Goal: Transaction & Acquisition: Purchase product/service

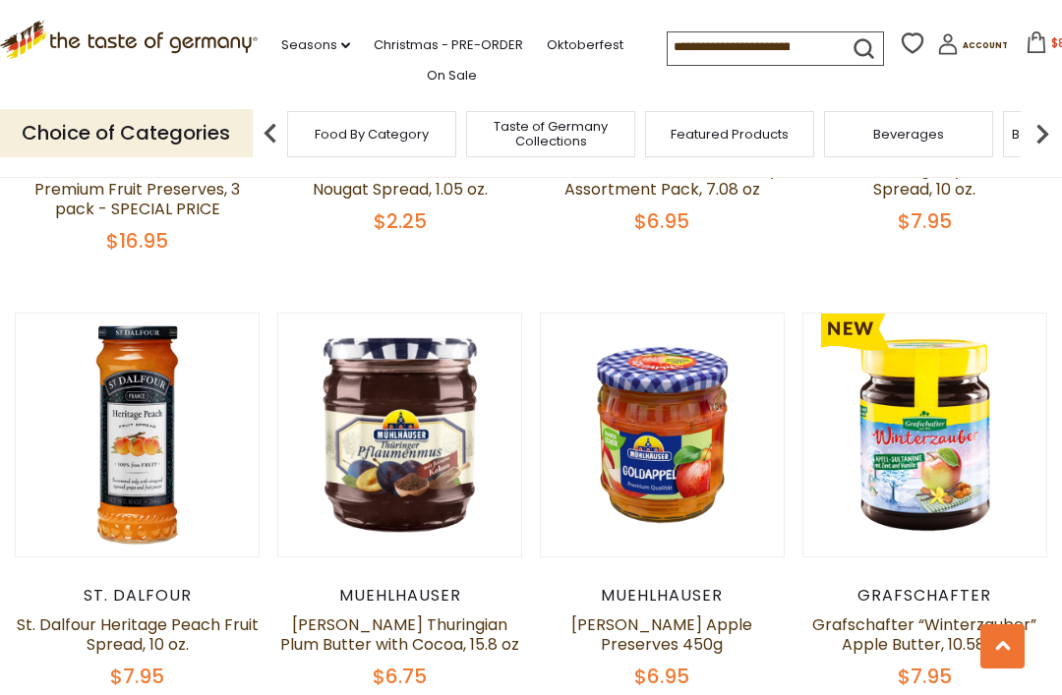
scroll to position [800, 0]
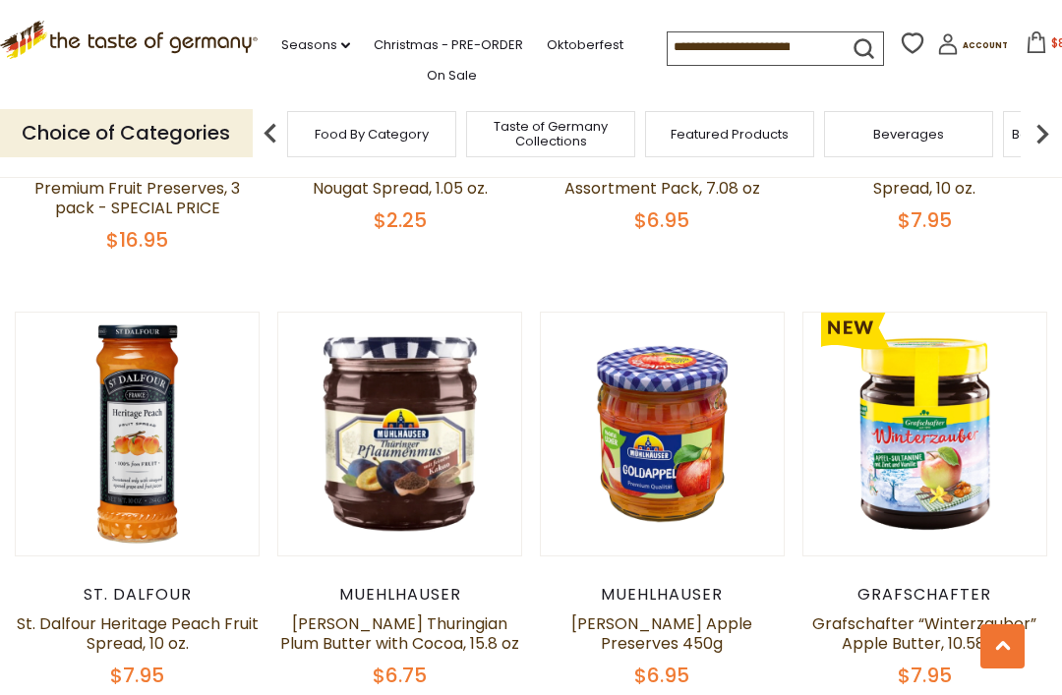
click at [951, 143] on button "Quick View" at bounding box center [924, 120] width 133 height 44
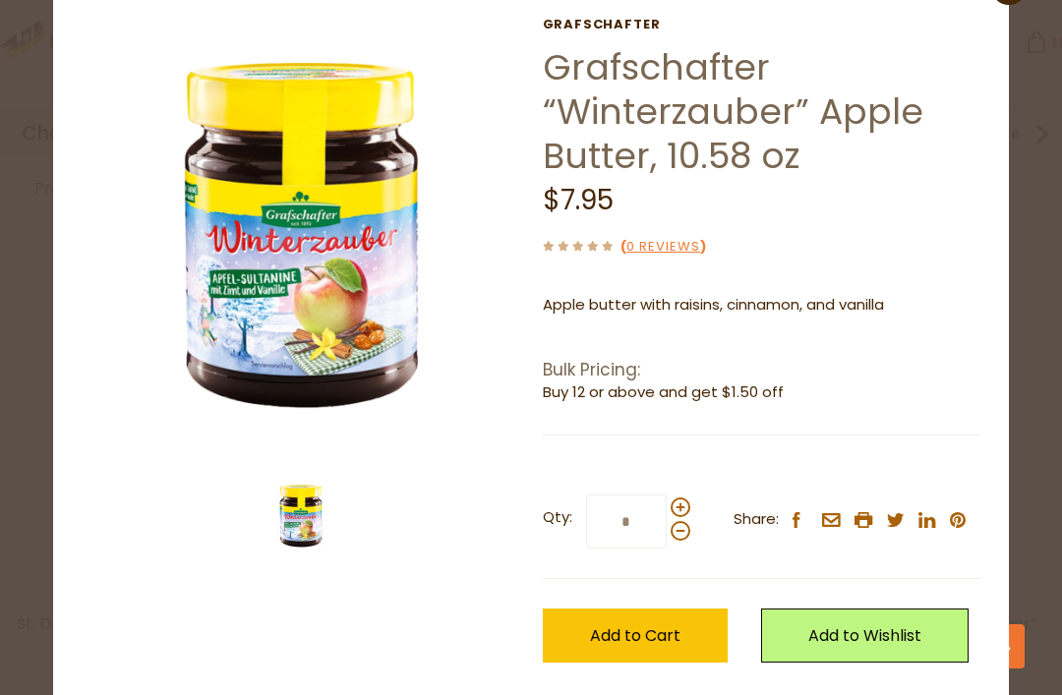
scroll to position [65, 0]
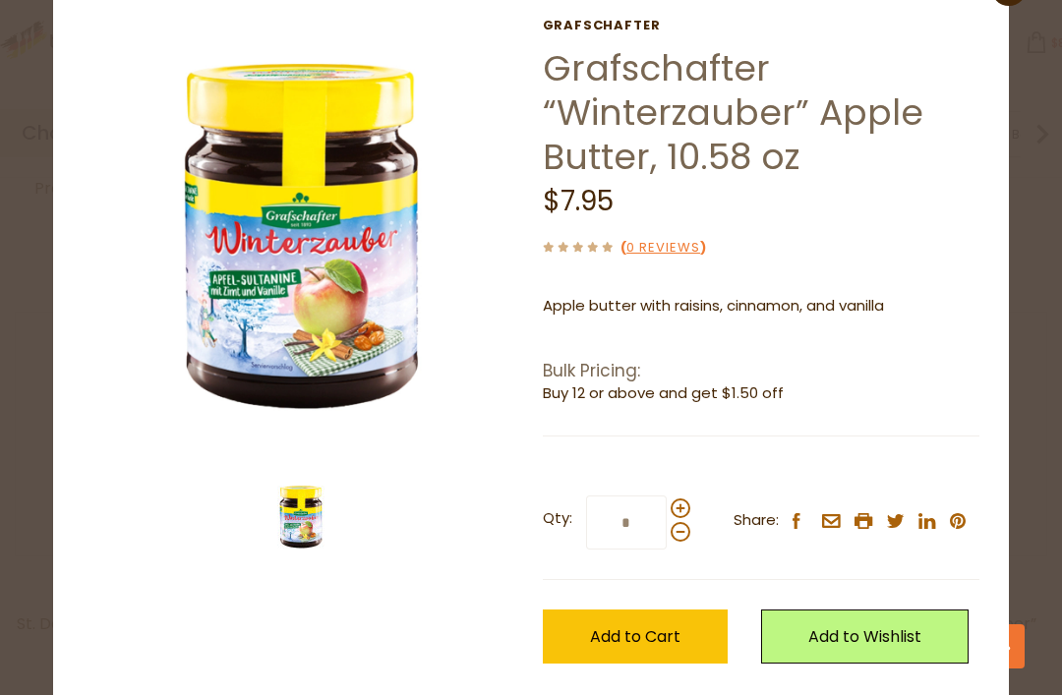
click at [668, 636] on span "Add to Cart" at bounding box center [635, 636] width 90 height 23
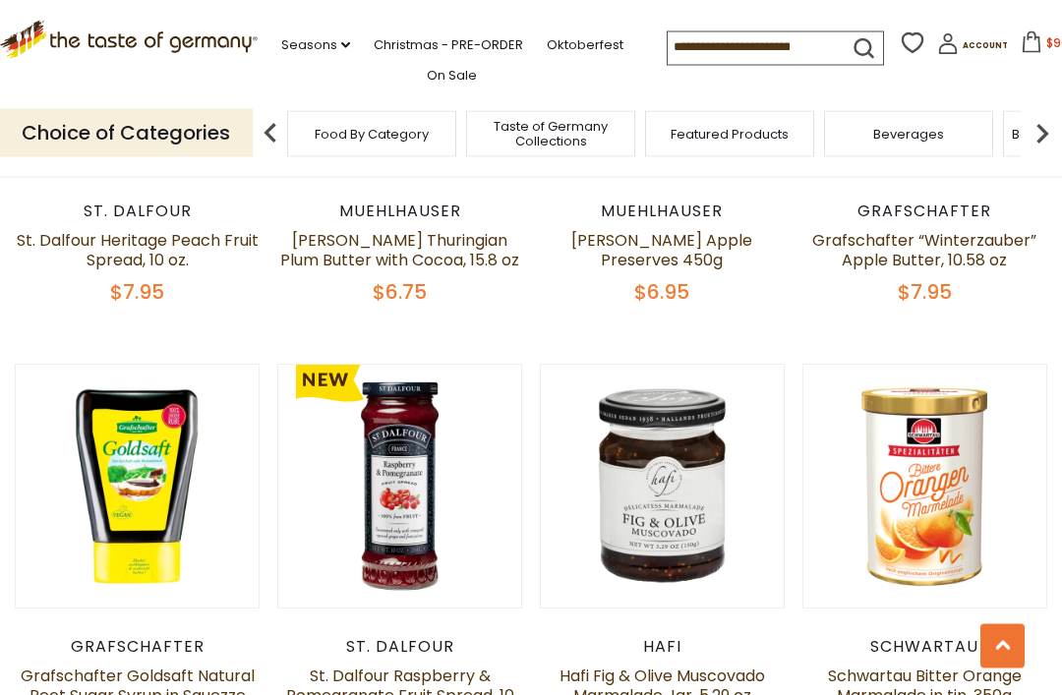
scroll to position [1191, 0]
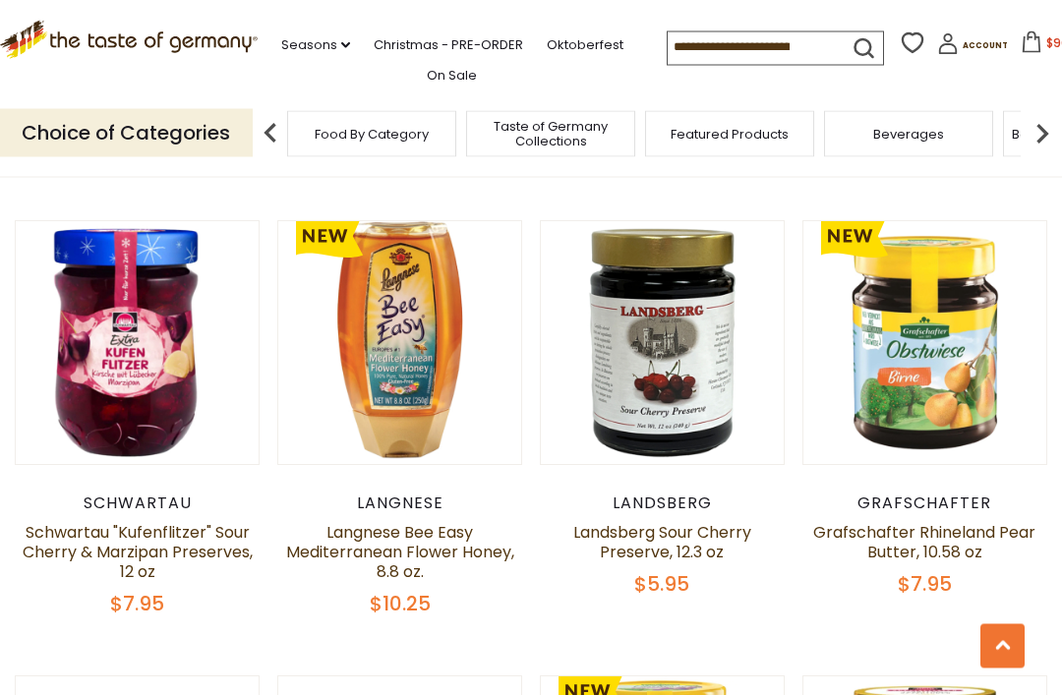
scroll to position [3130, 0]
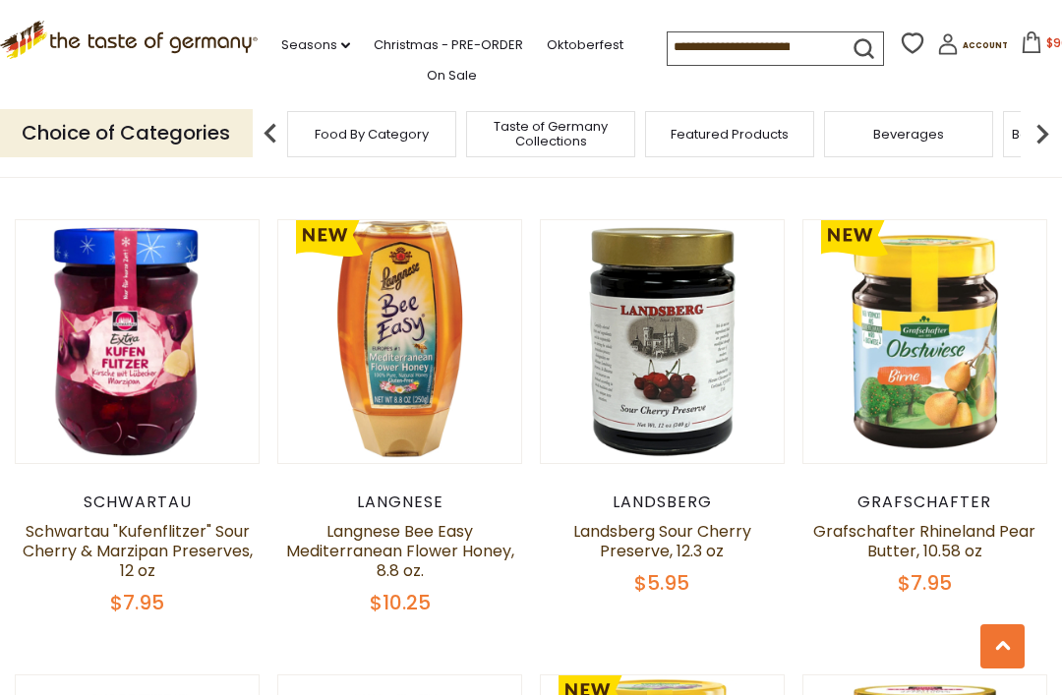
click at [956, 50] on button "Quick View" at bounding box center [924, 28] width 133 height 44
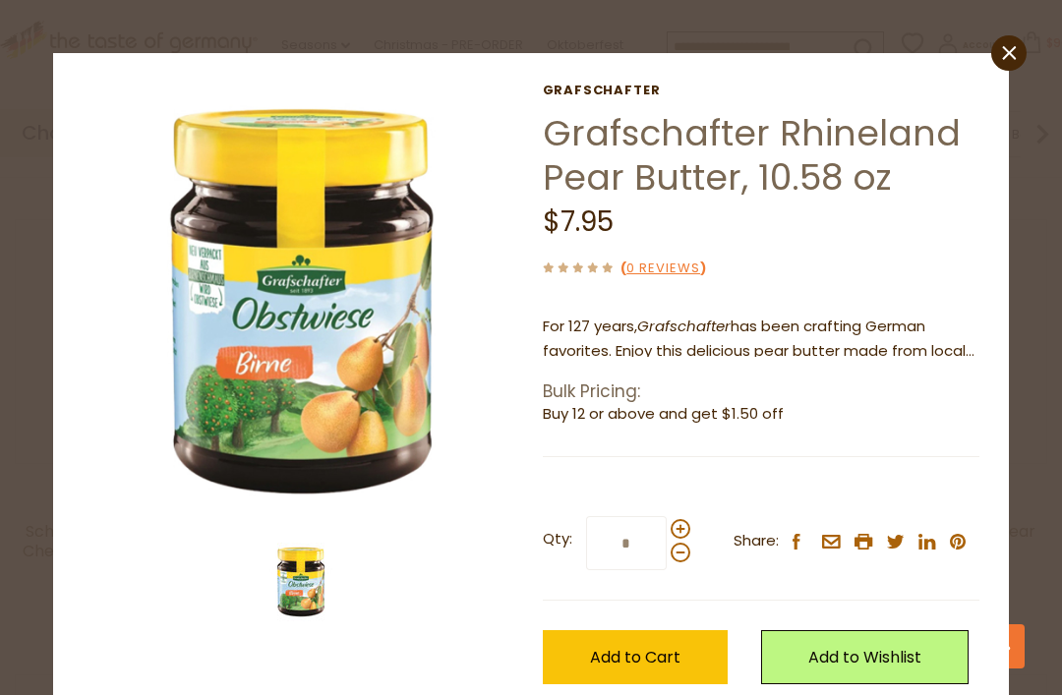
click at [663, 660] on span "Add to Cart" at bounding box center [635, 657] width 90 height 23
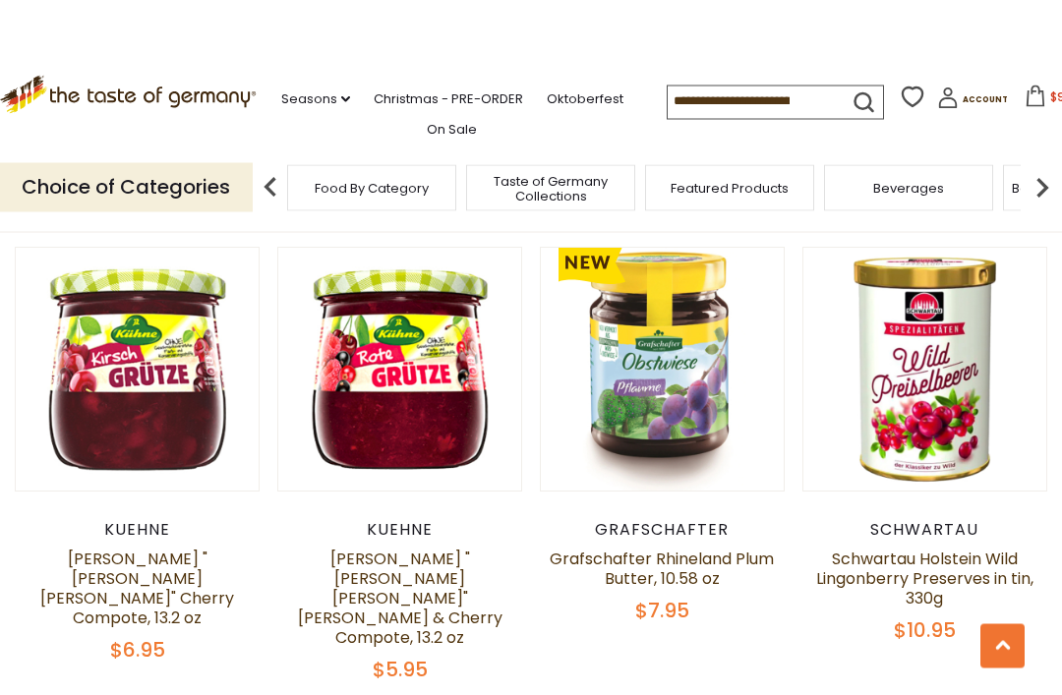
scroll to position [3569, 0]
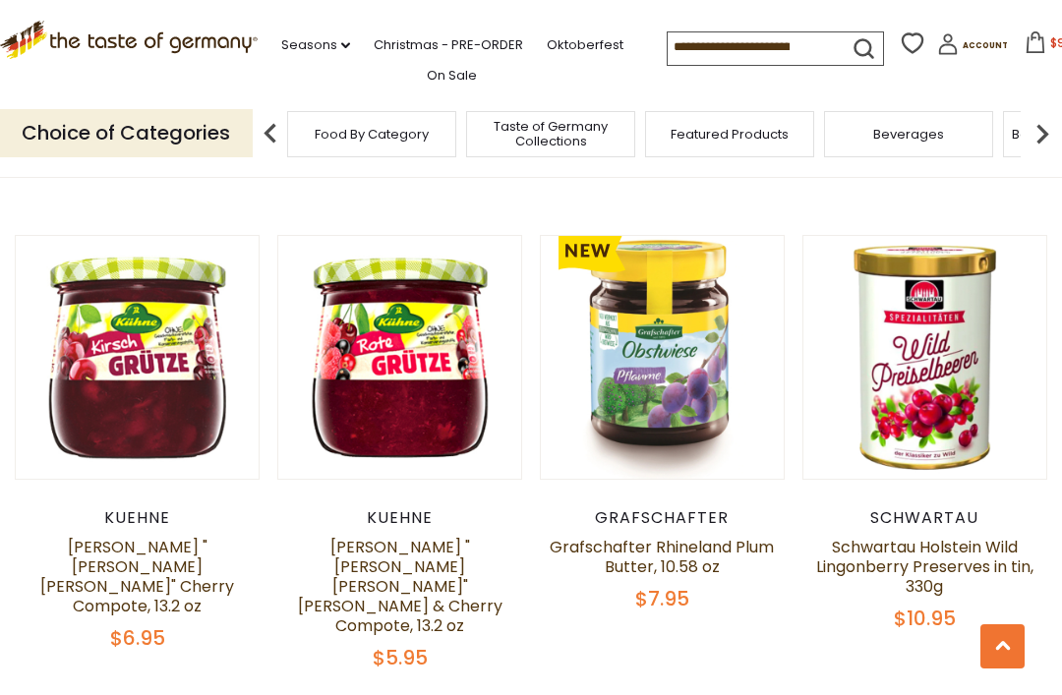
click at [689, 544] on link "Grafschafter Rhineland Plum Butter, 10.58 oz" at bounding box center [662, 557] width 224 height 42
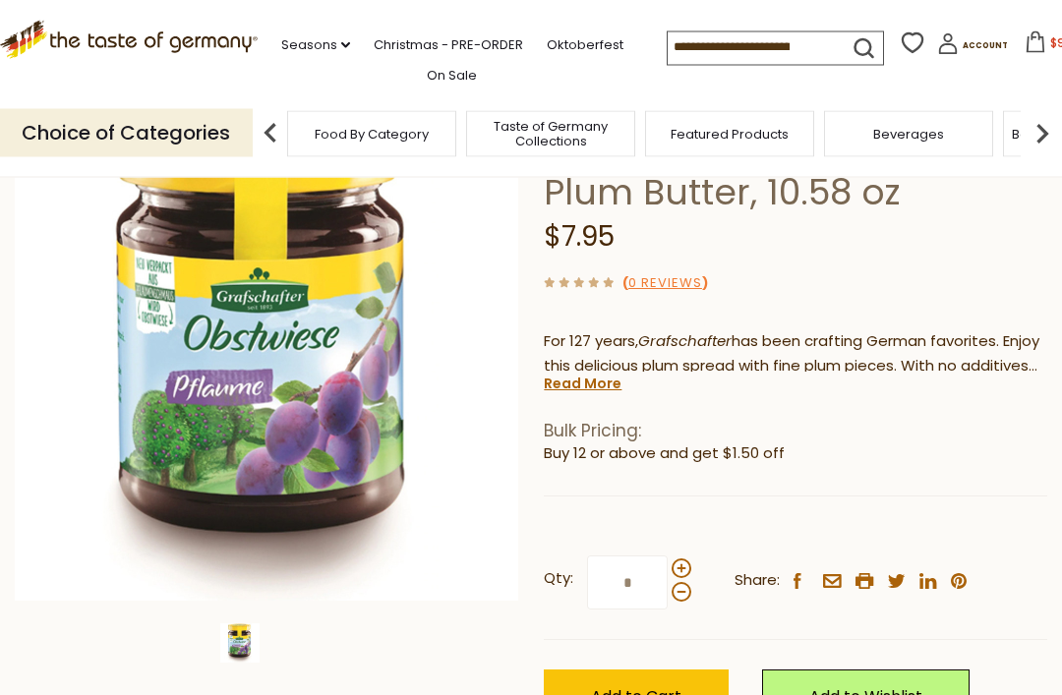
scroll to position [180, 0]
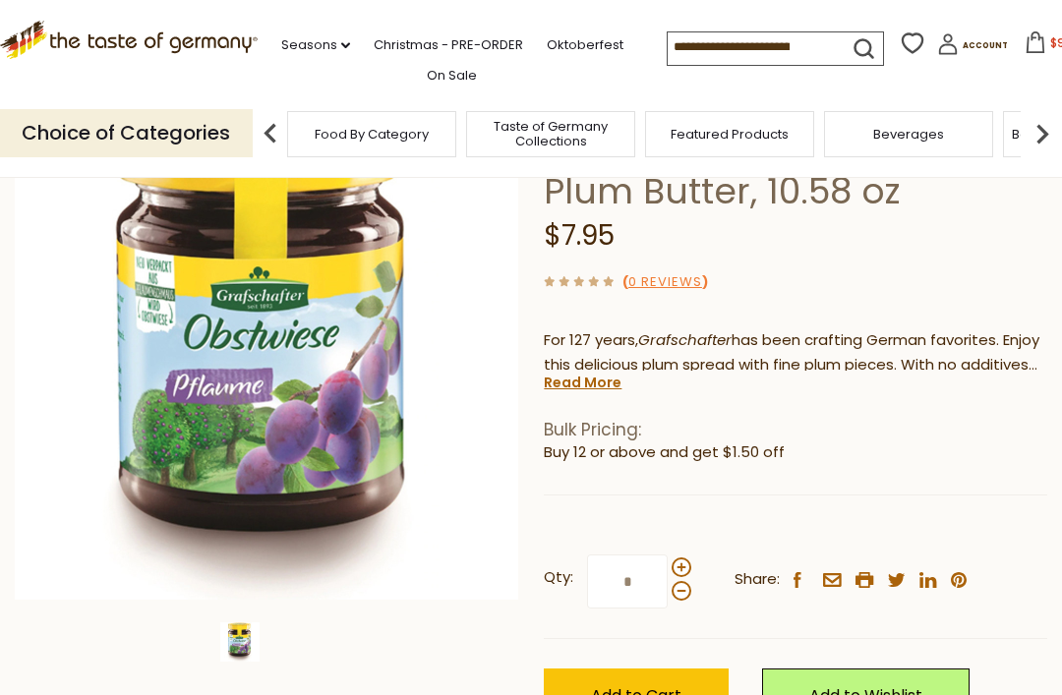
click at [667, 694] on span "Add to Cart" at bounding box center [636, 695] width 90 height 23
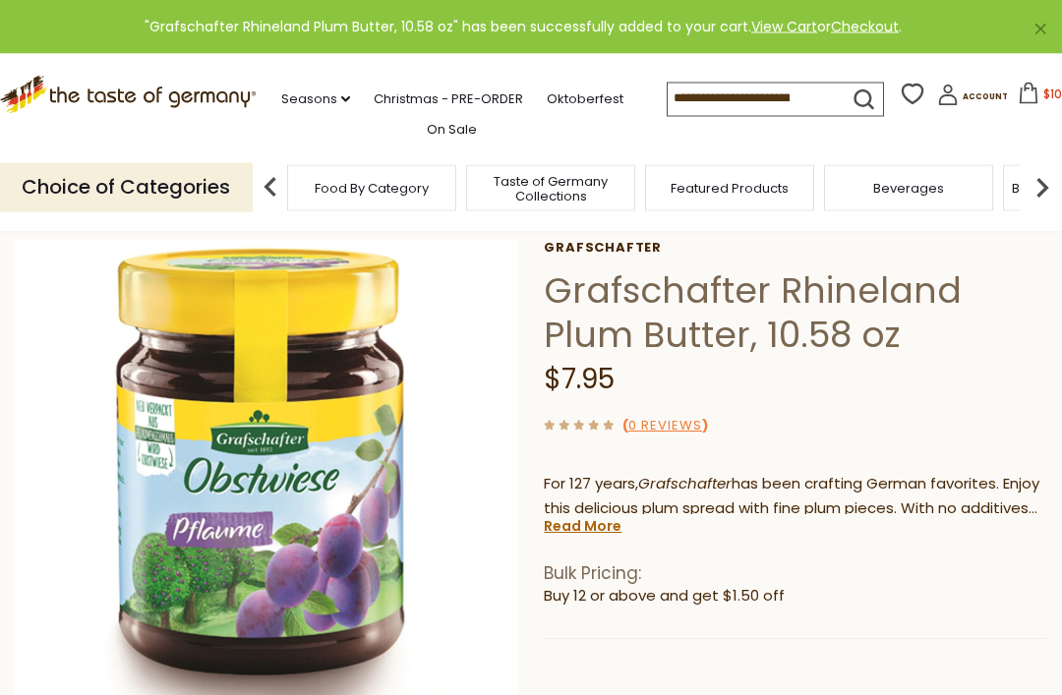
scroll to position [0, 0]
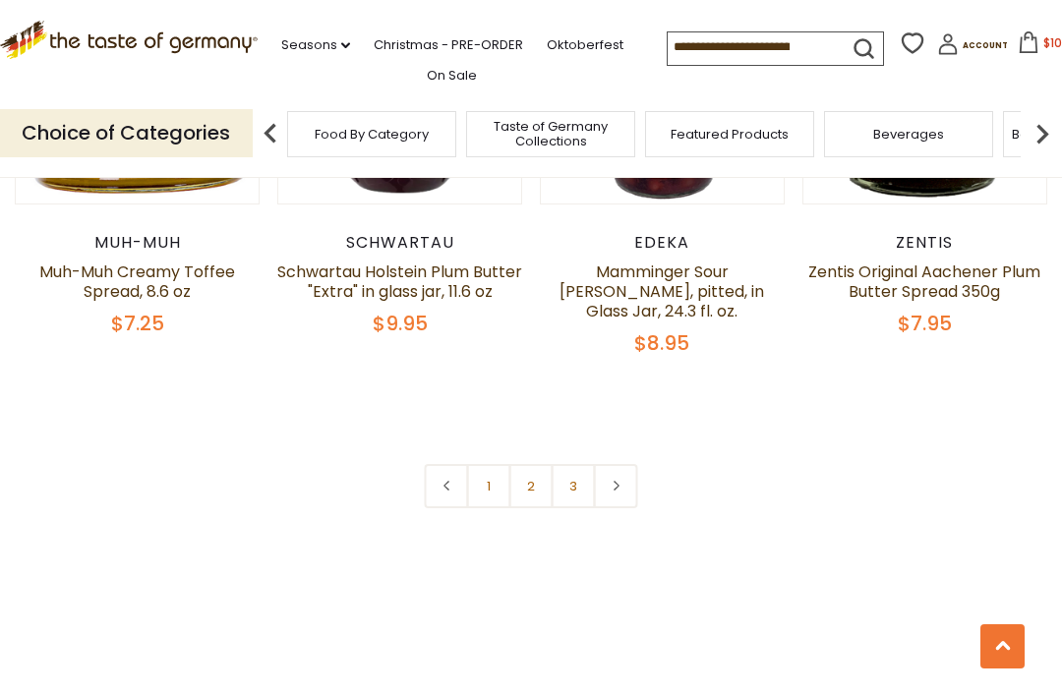
scroll to position [4337, 0]
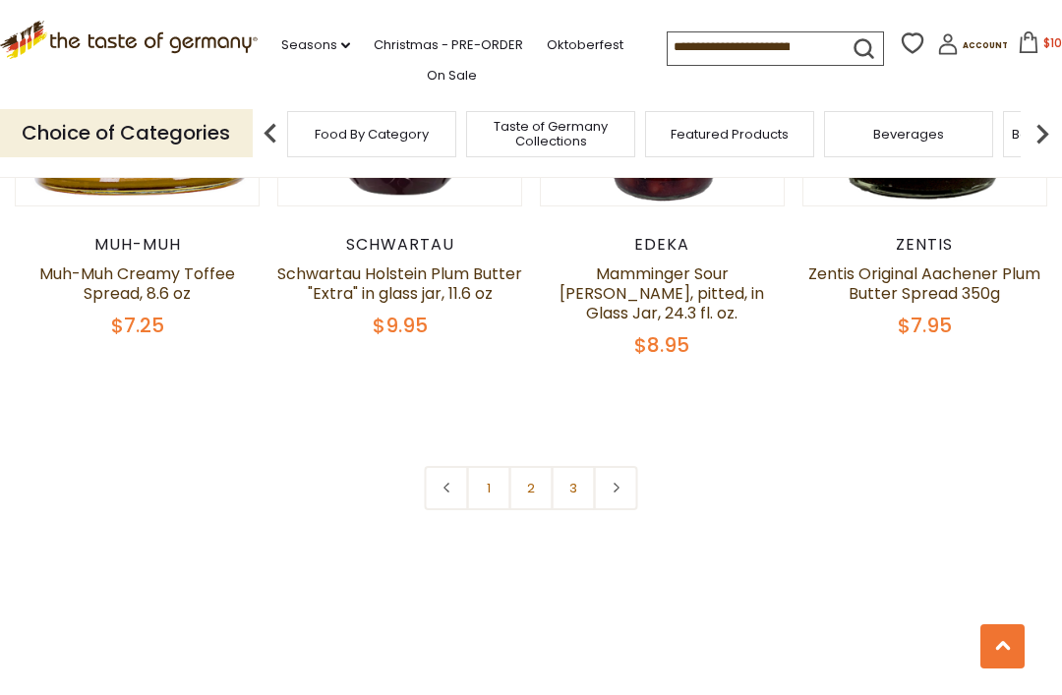
click at [533, 466] on link "2" at bounding box center [531, 488] width 44 height 44
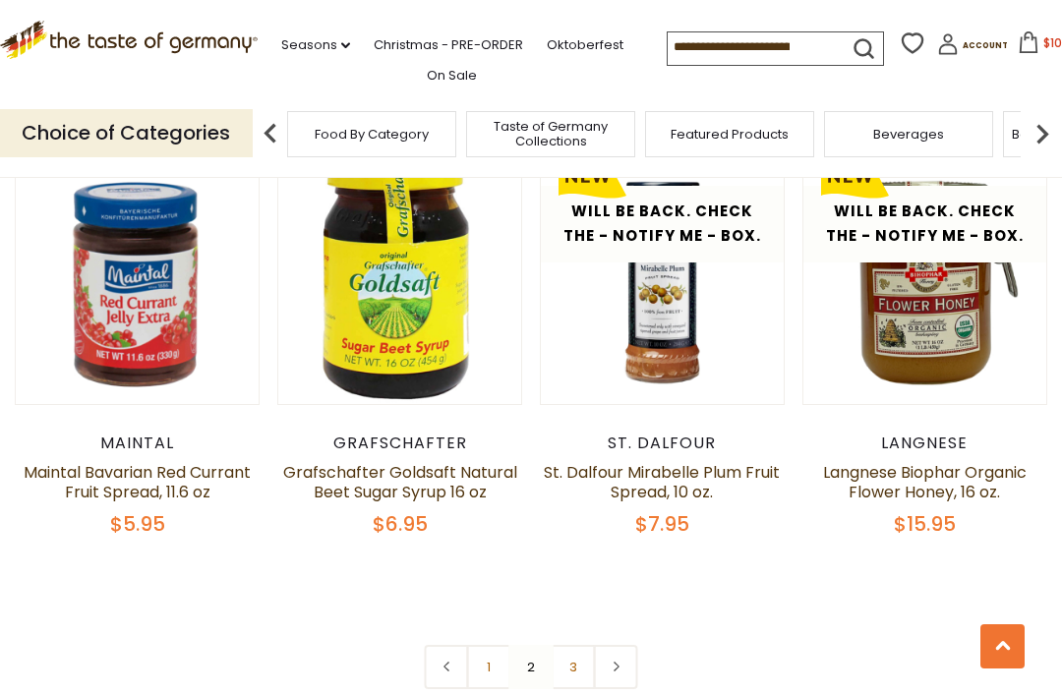
scroll to position [4023, 0]
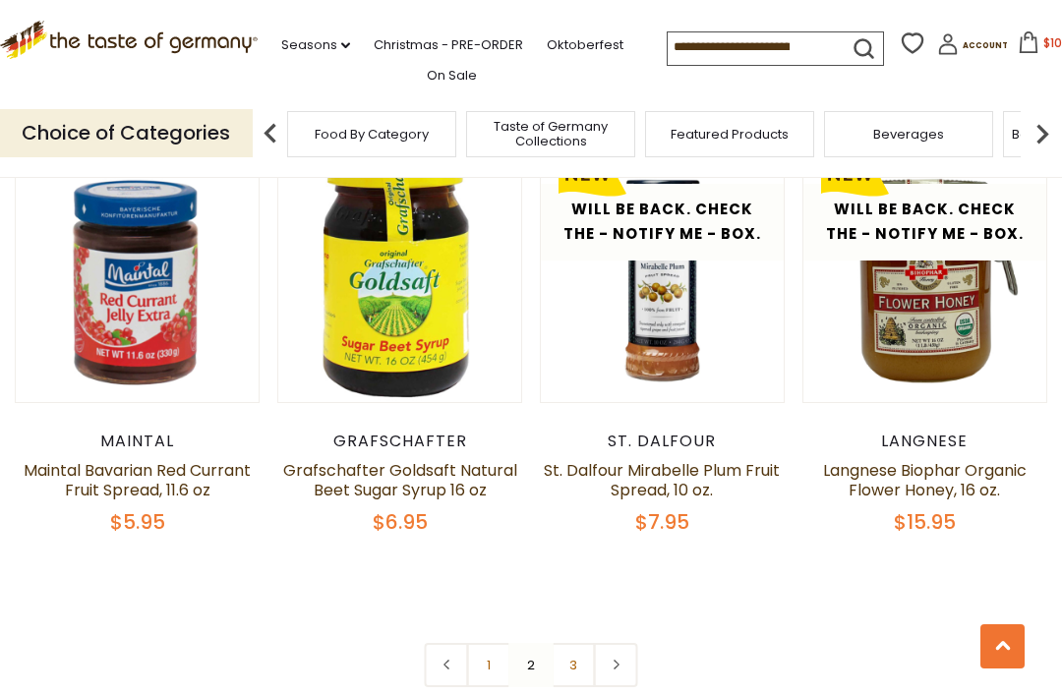
click at [589, 673] on link "3" at bounding box center [573, 665] width 44 height 44
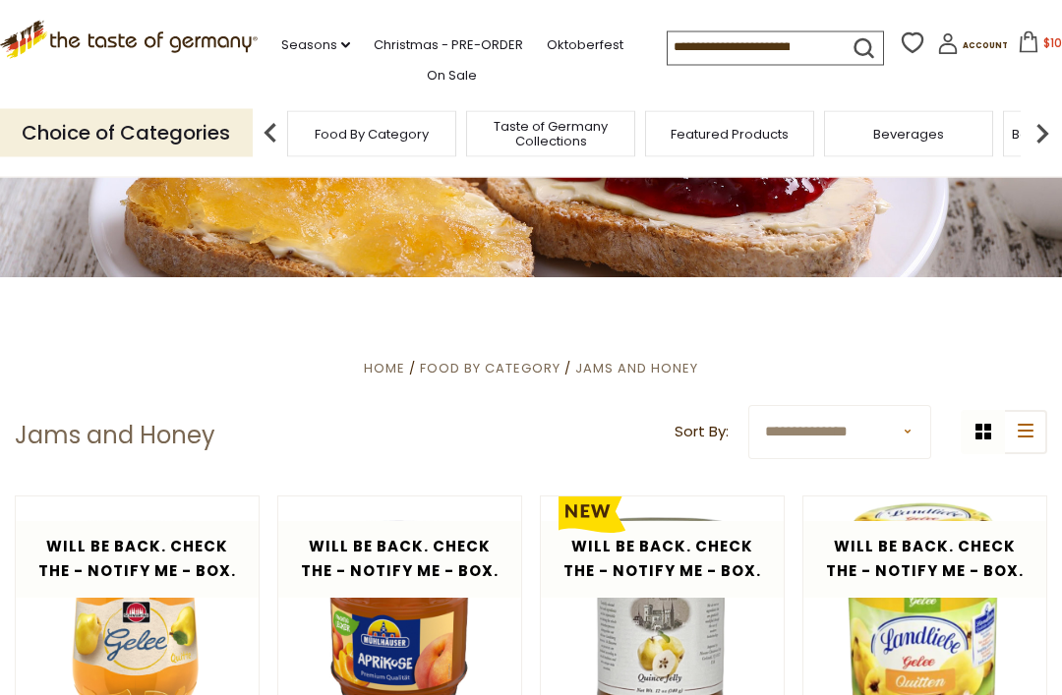
scroll to position [0, 0]
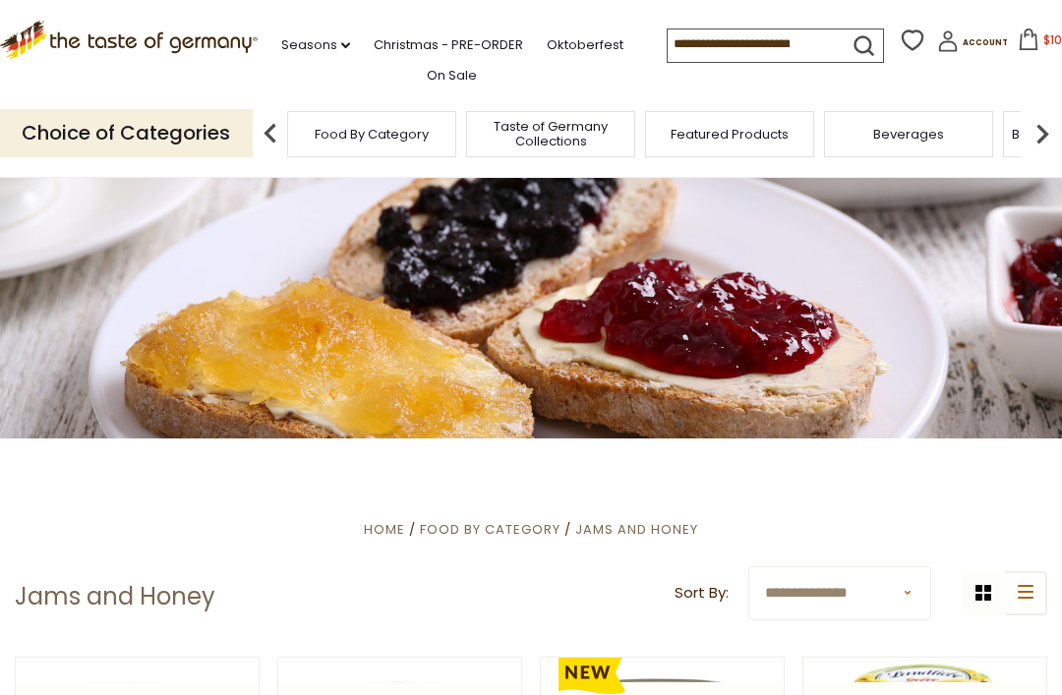
click at [1012, 48] on button "$106.45" at bounding box center [1054, 43] width 84 height 29
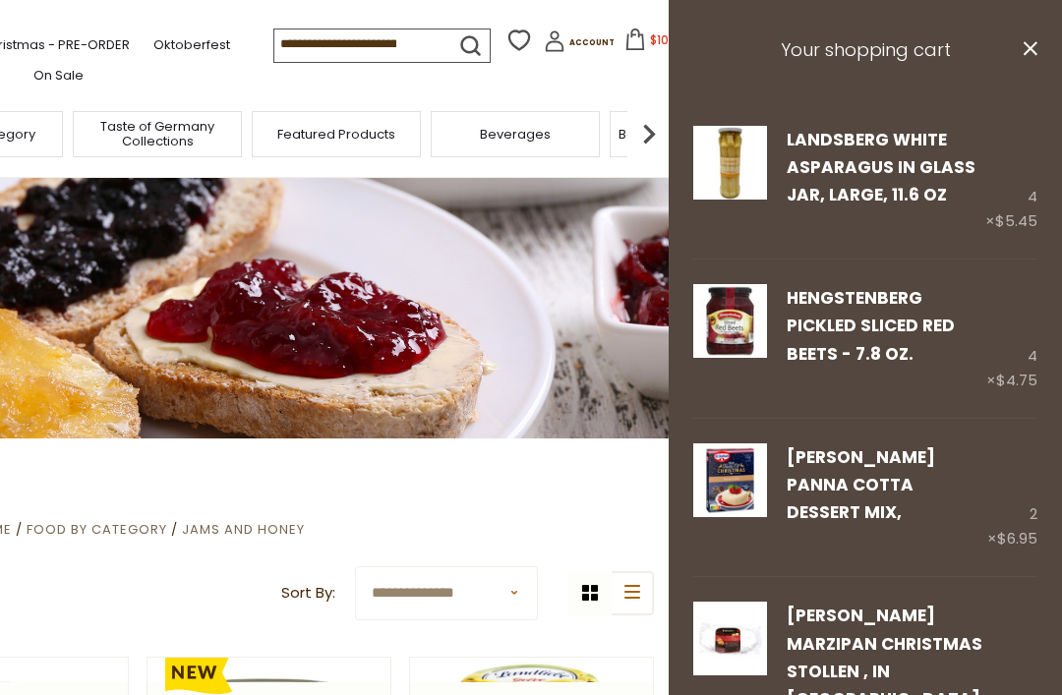
click at [1023, 48] on icon "close" at bounding box center [1029, 48] width 15 height 15
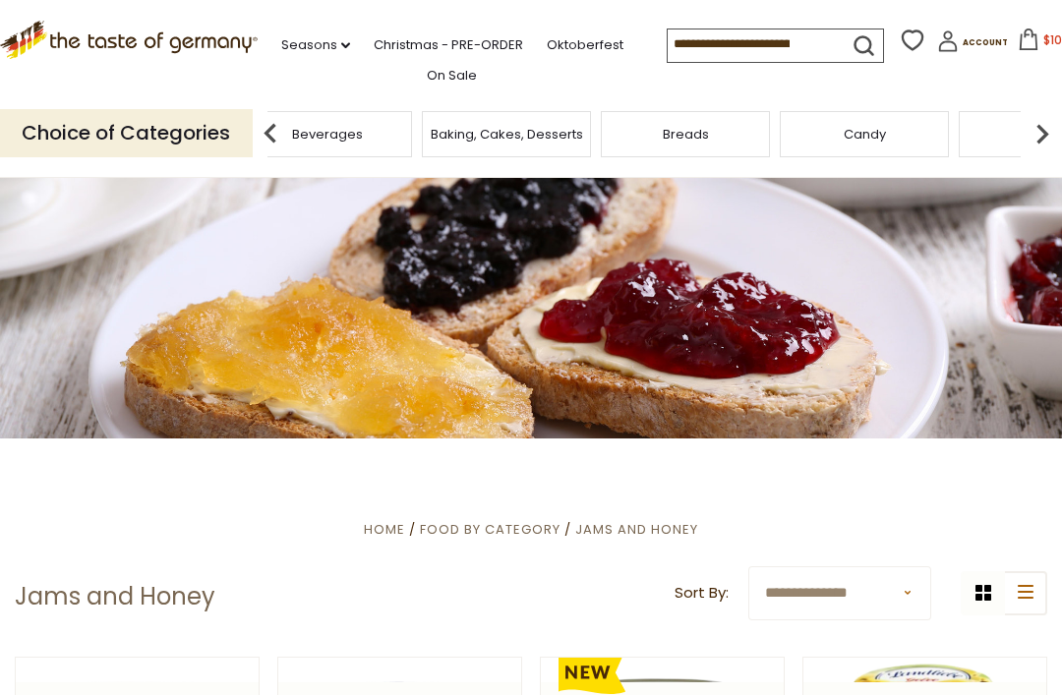
click at [601, 135] on div "Breads" at bounding box center [685, 134] width 169 height 46
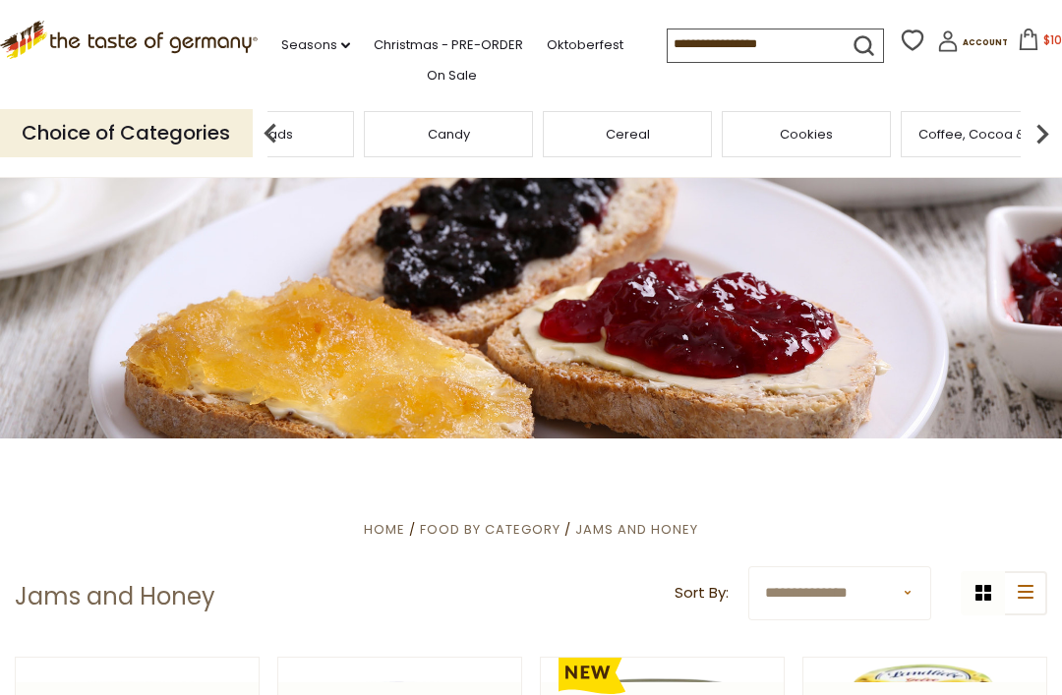
click at [293, 130] on span "Breads" at bounding box center [270, 134] width 46 height 15
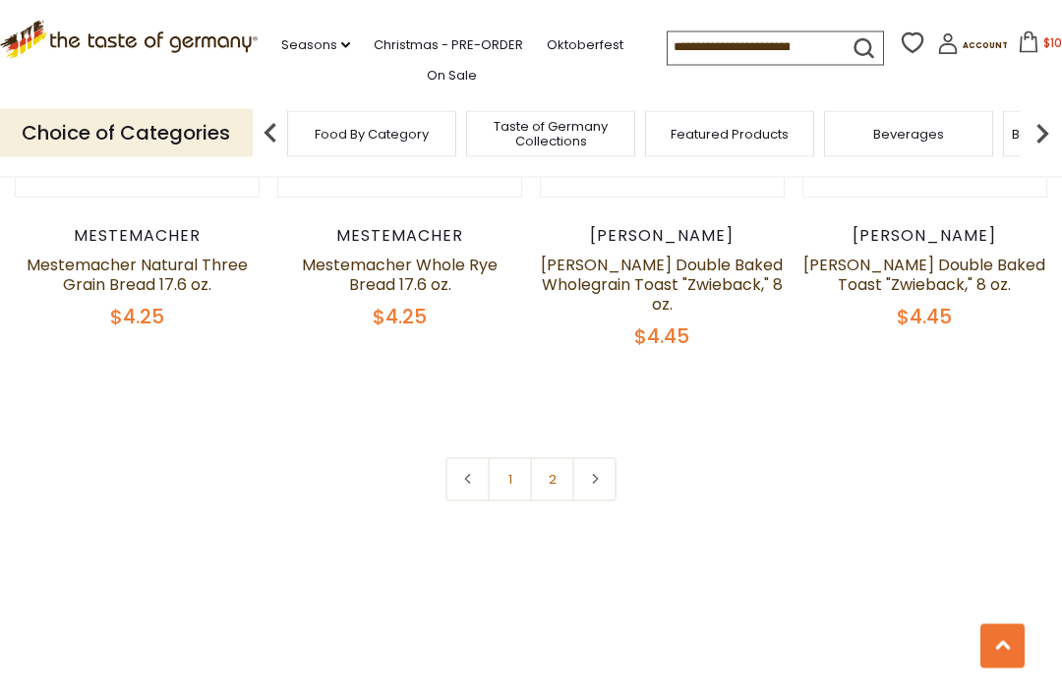
scroll to position [4287, 0]
click at [566, 481] on link "2" at bounding box center [552, 479] width 44 height 44
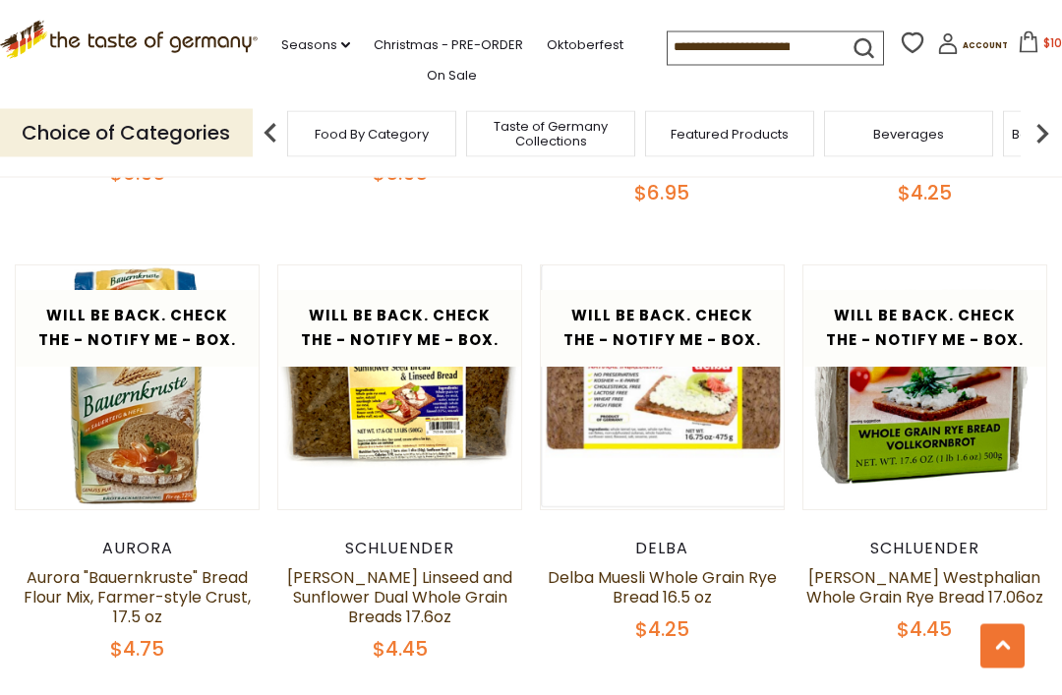
scroll to position [1716, 0]
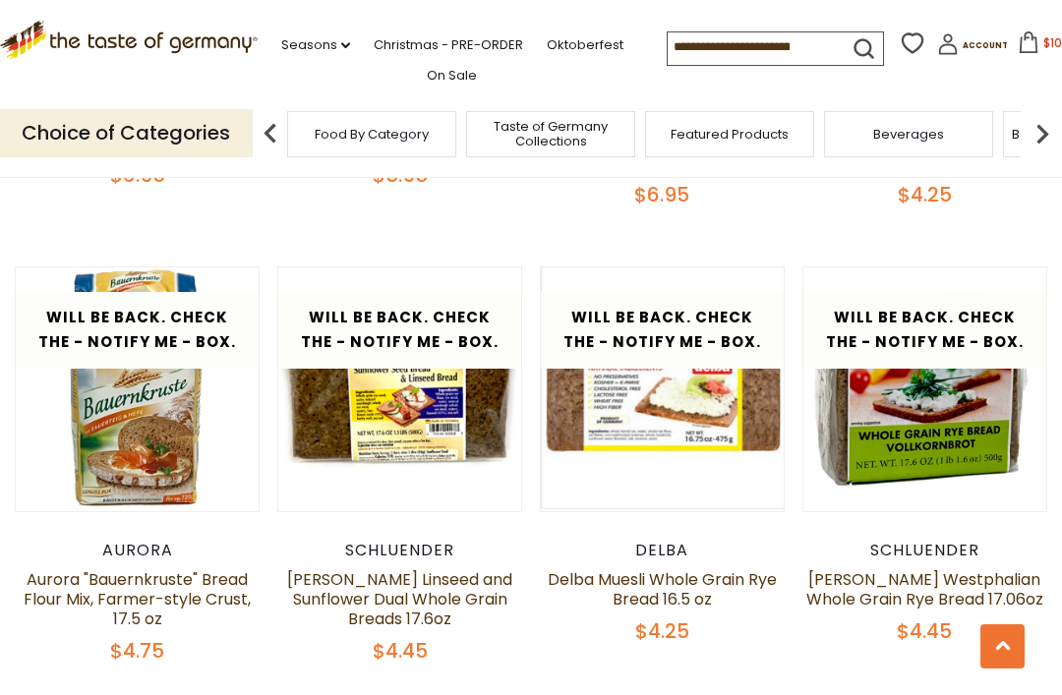
click at [1057, 128] on img at bounding box center [1041, 133] width 39 height 39
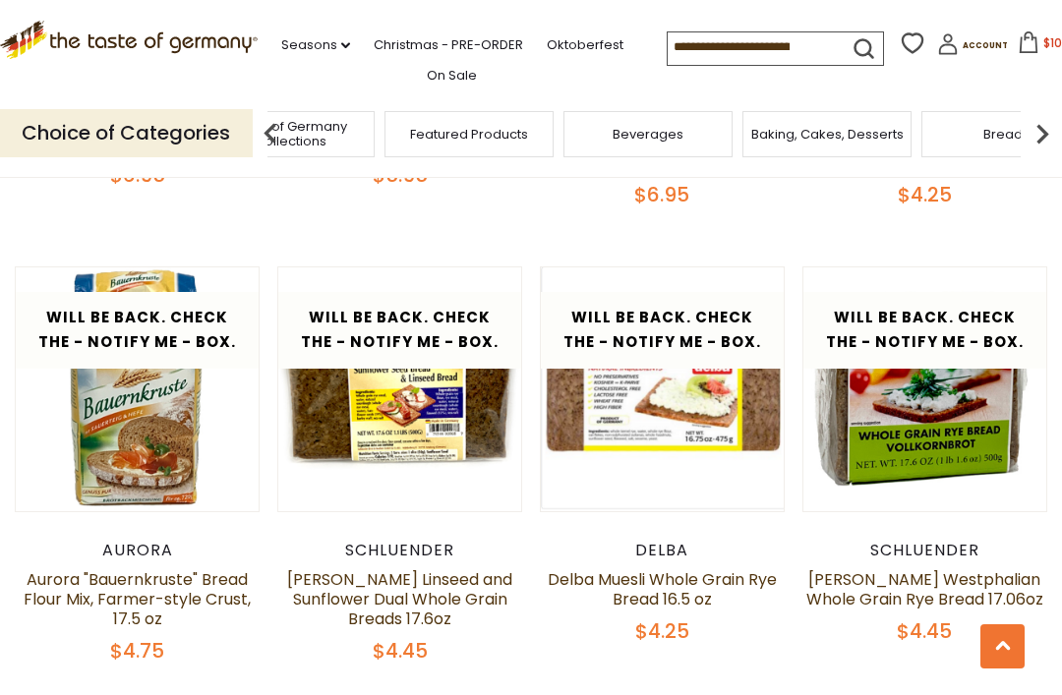
click at [1051, 136] on img at bounding box center [1041, 133] width 39 height 39
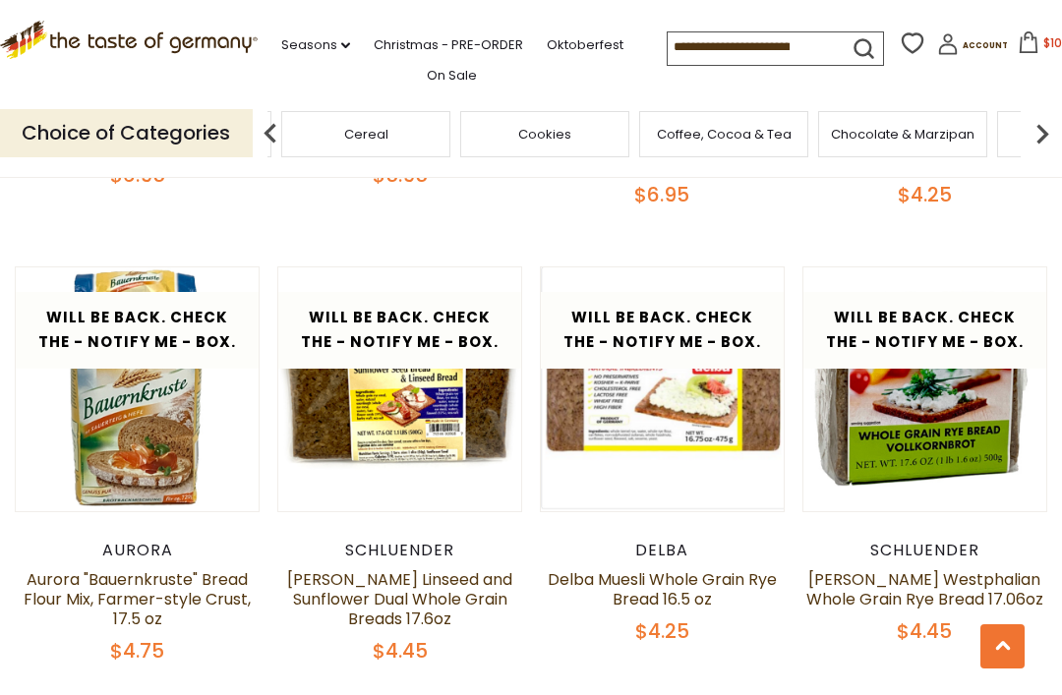
click at [992, 131] on div "Cheese & Dairy" at bounding box center [1081, 134] width 179 height 46
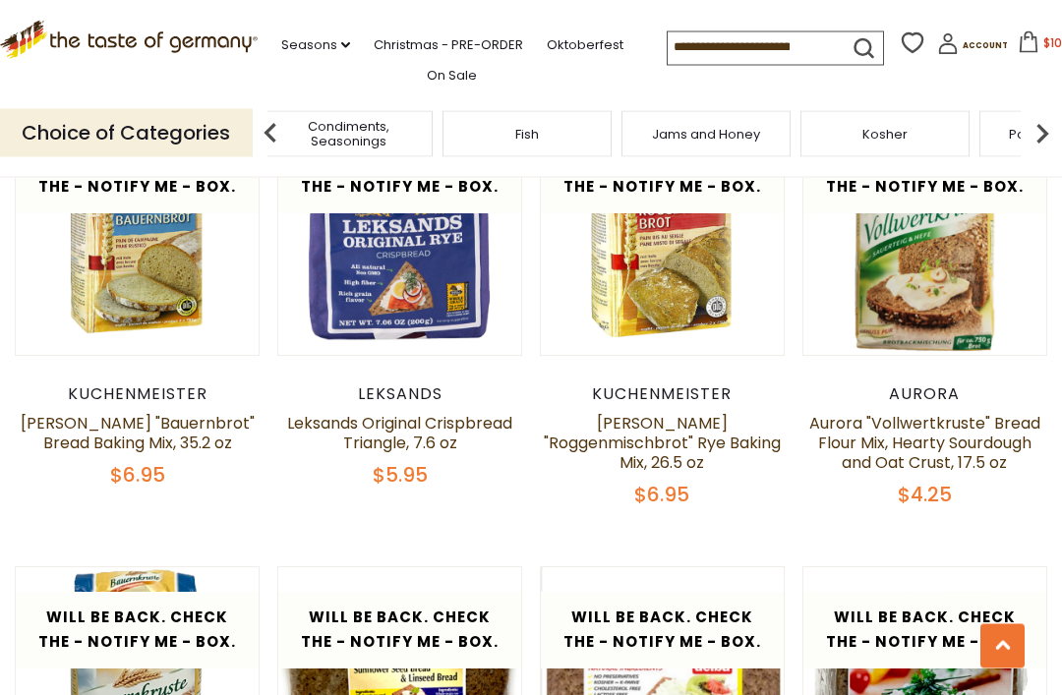
scroll to position [1417, 0]
click at [746, 36] on input at bounding box center [750, 46] width 166 height 28
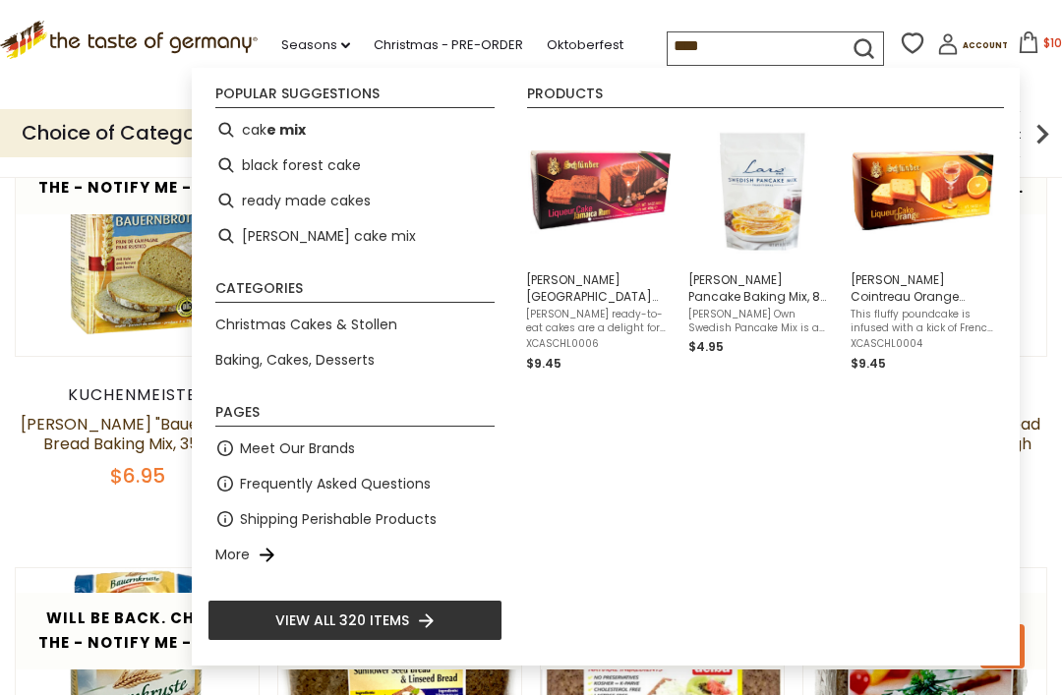
type input "*****"
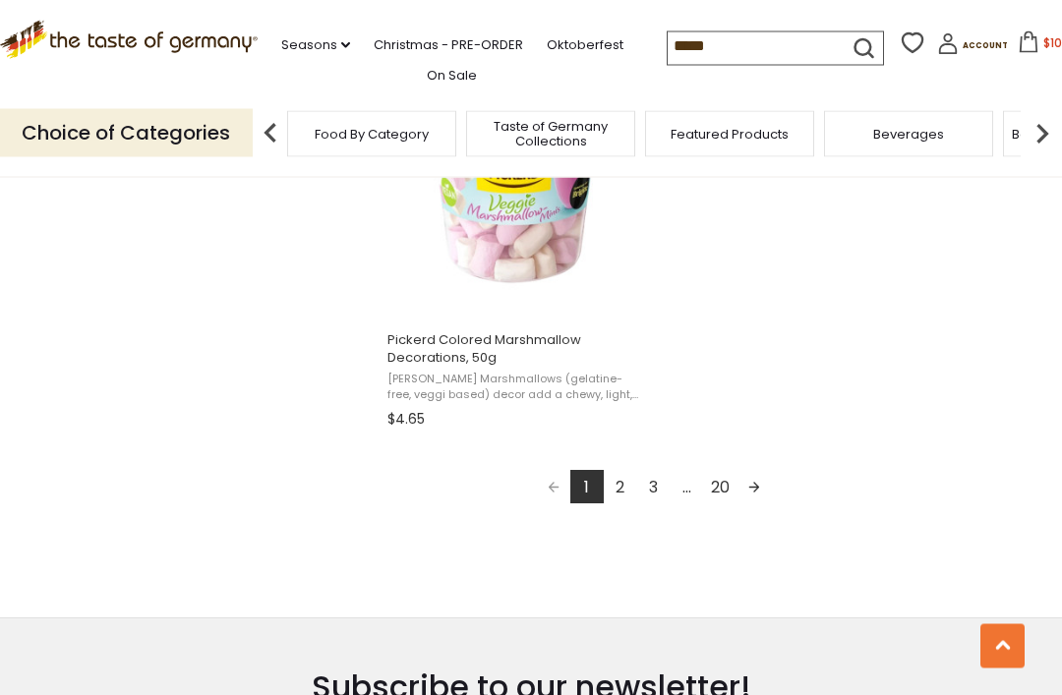
scroll to position [3509, 0]
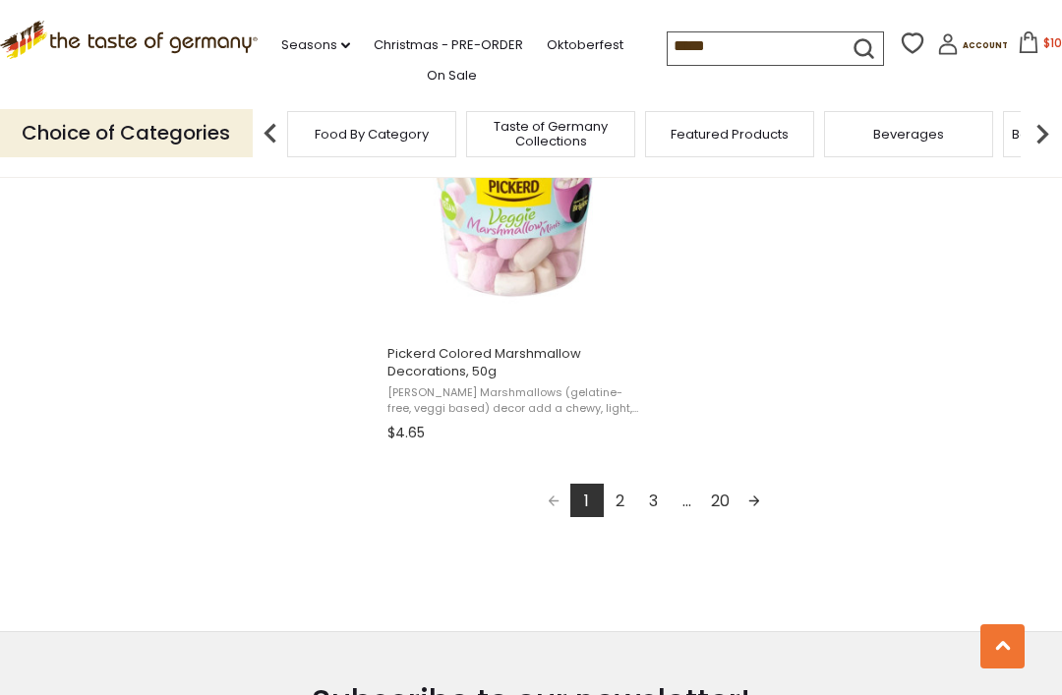
click at [622, 507] on link "2" at bounding box center [620, 500] width 33 height 33
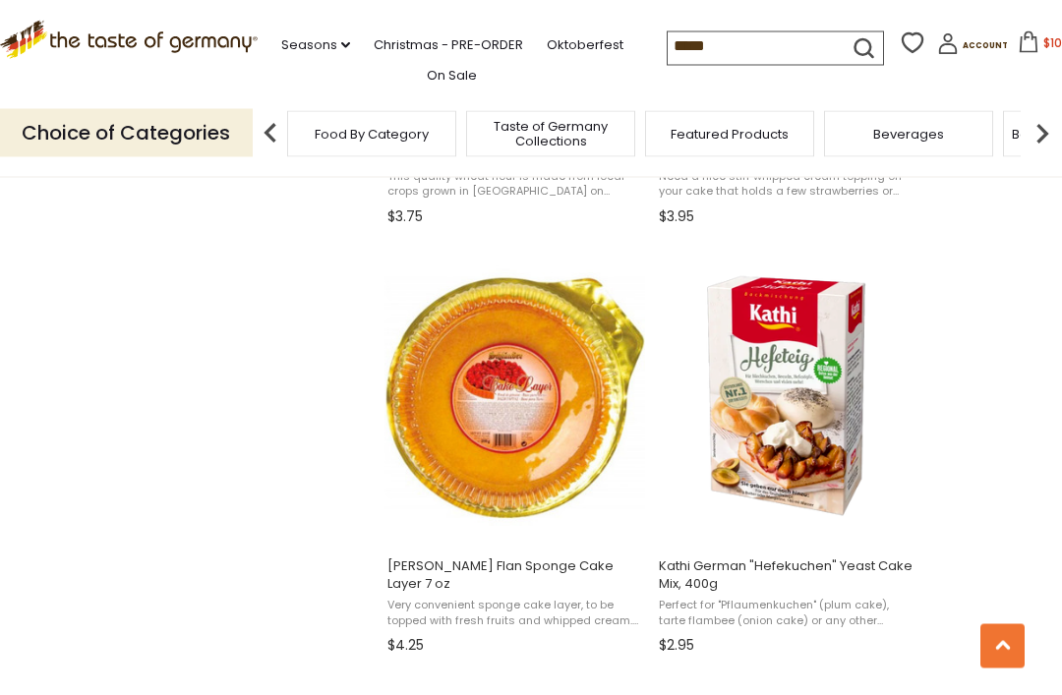
scroll to position [2010, 0]
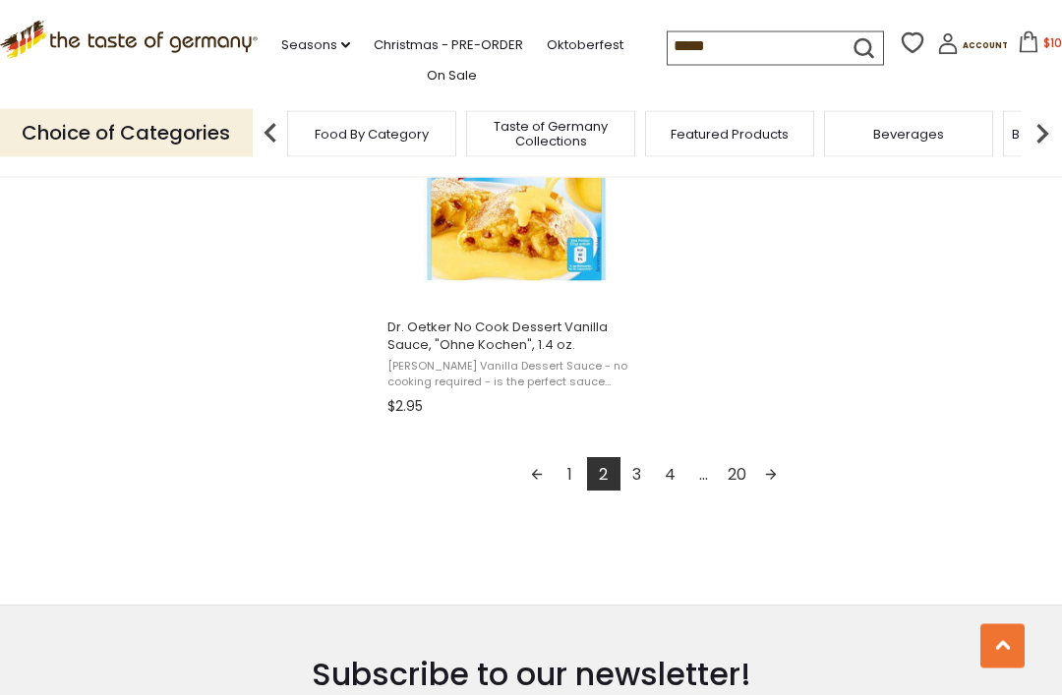
click at [641, 480] on link "3" at bounding box center [636, 474] width 33 height 33
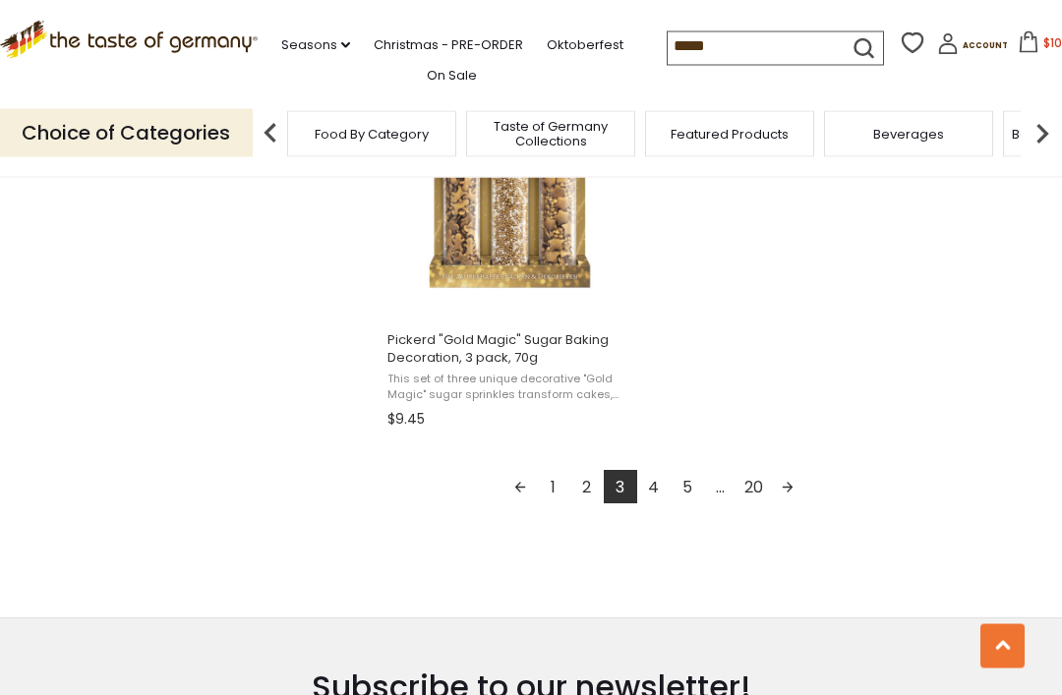
scroll to position [3496, 0]
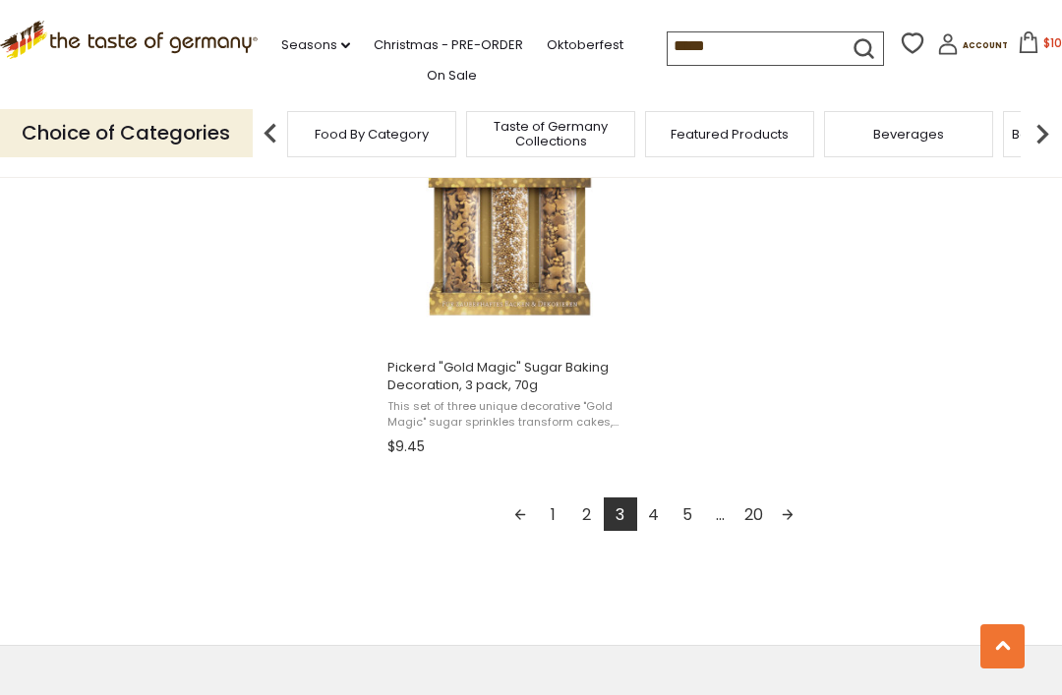
click at [664, 516] on link "4" at bounding box center [653, 513] width 33 height 33
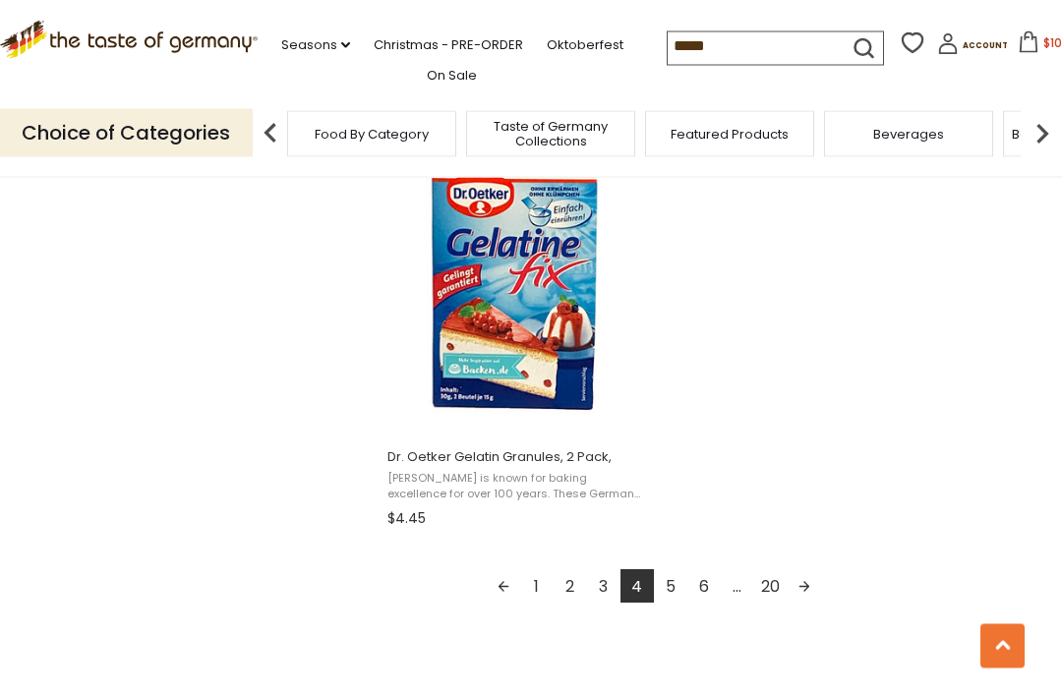
scroll to position [3406, 0]
click at [675, 588] on link "5" at bounding box center [670, 585] width 33 height 33
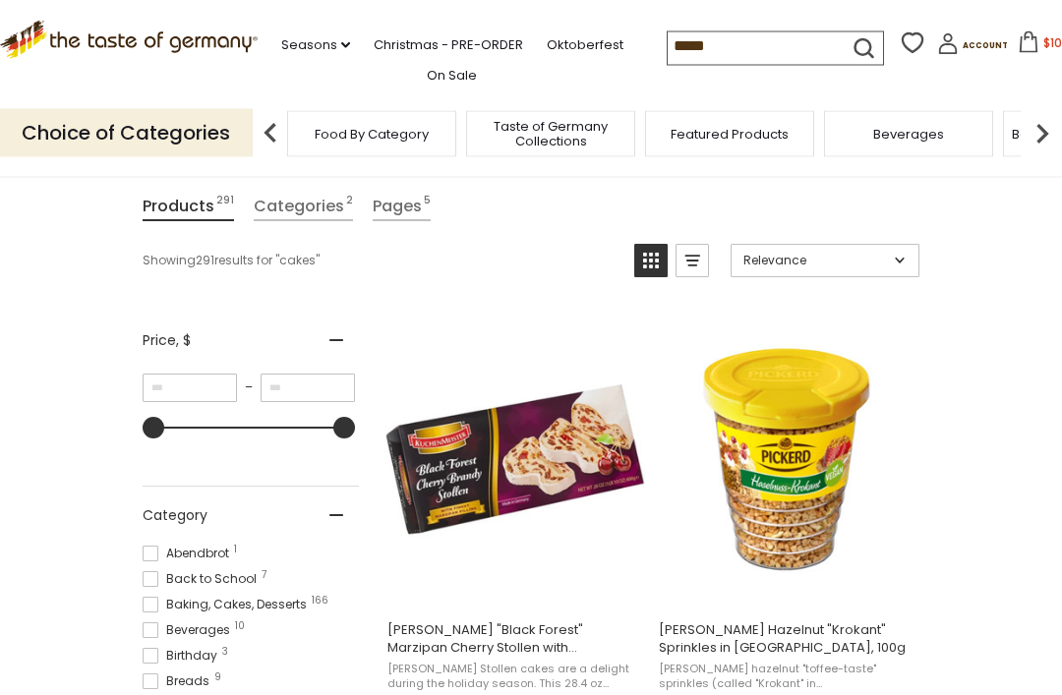
scroll to position [231, 0]
click at [566, 657] on span "[PERSON_NAME] "Black Forest" Marzipan Cherry Stollen with [PERSON_NAME] in Gift…" at bounding box center [514, 666] width 261 height 118
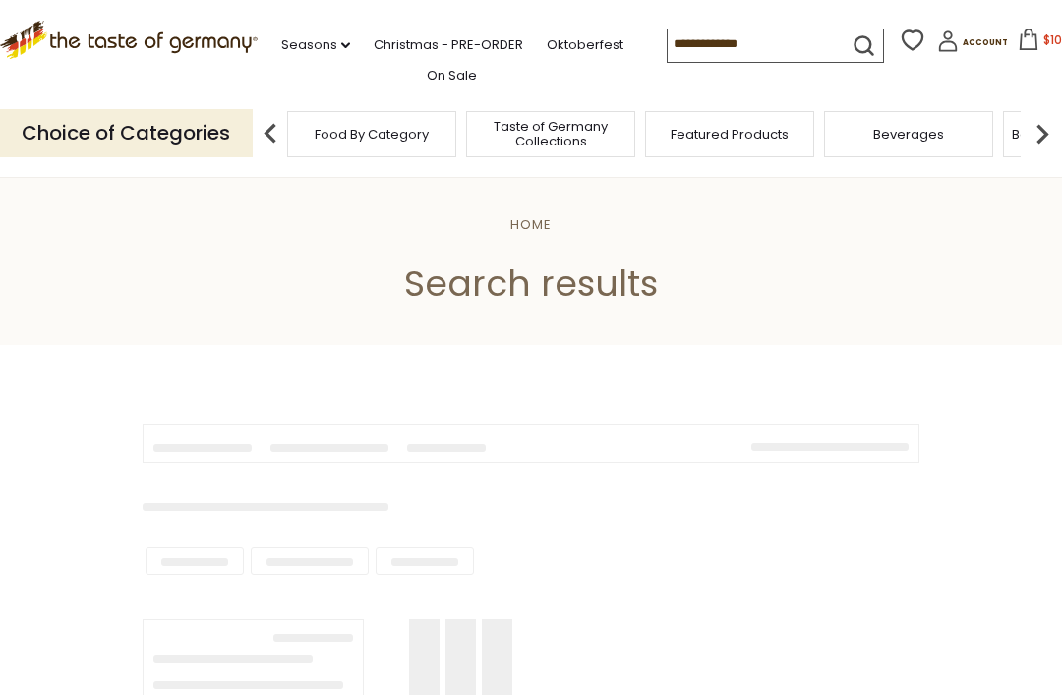
type input "*****"
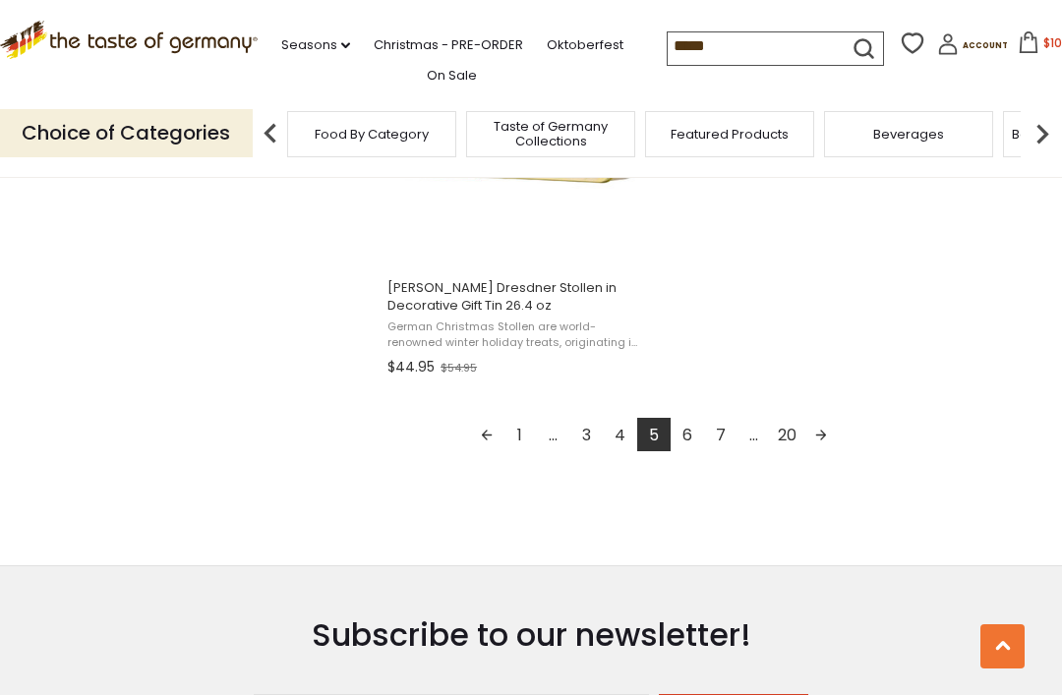
scroll to position [3570, 0]
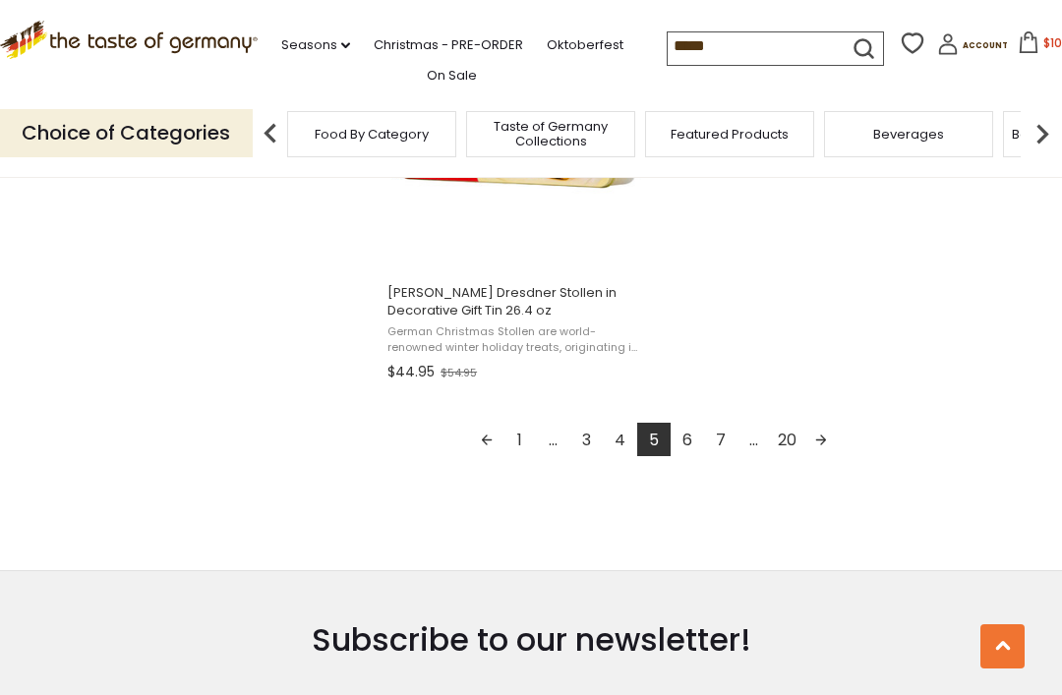
click at [680, 452] on link "6" at bounding box center [686, 439] width 33 height 33
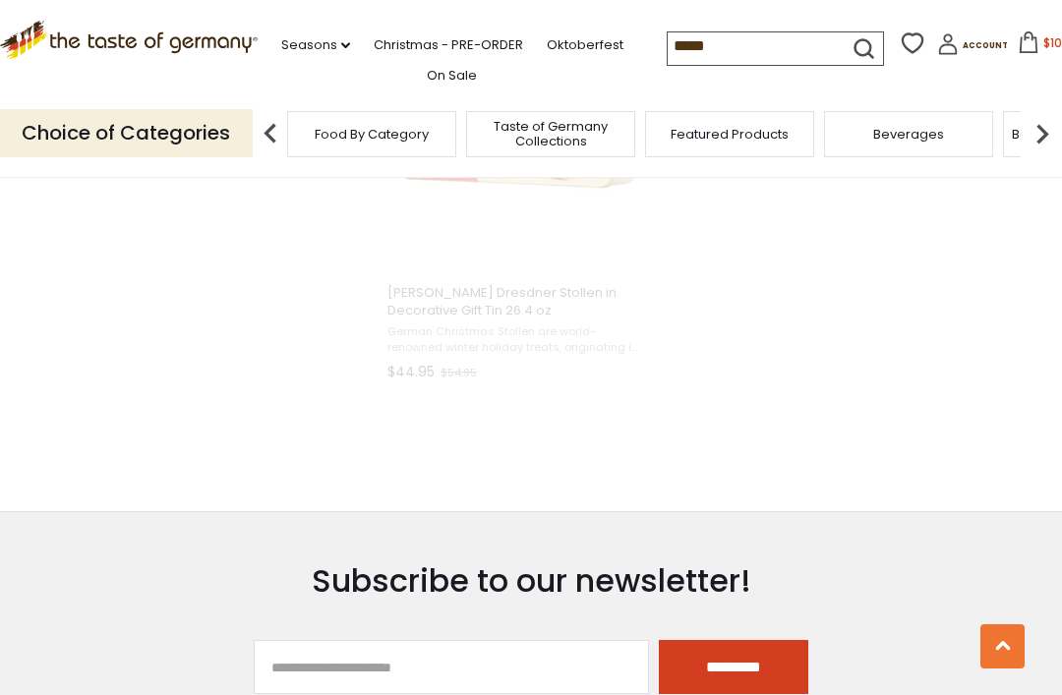
scroll to position [2269, 0]
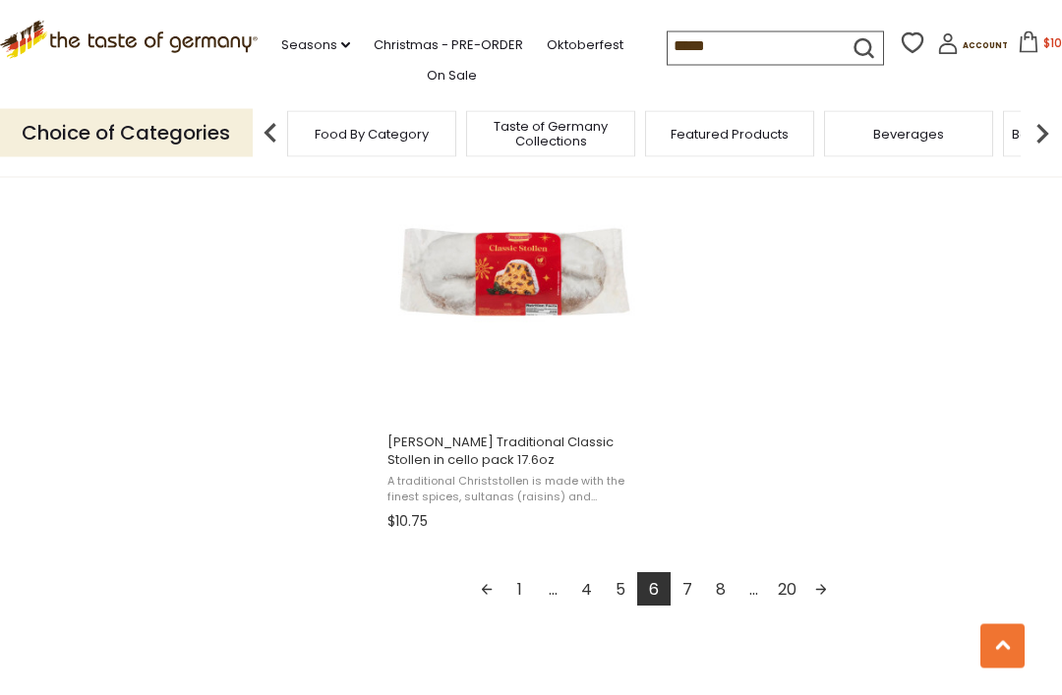
scroll to position [3421, 0]
click at [686, 599] on link "7" at bounding box center [686, 588] width 33 height 33
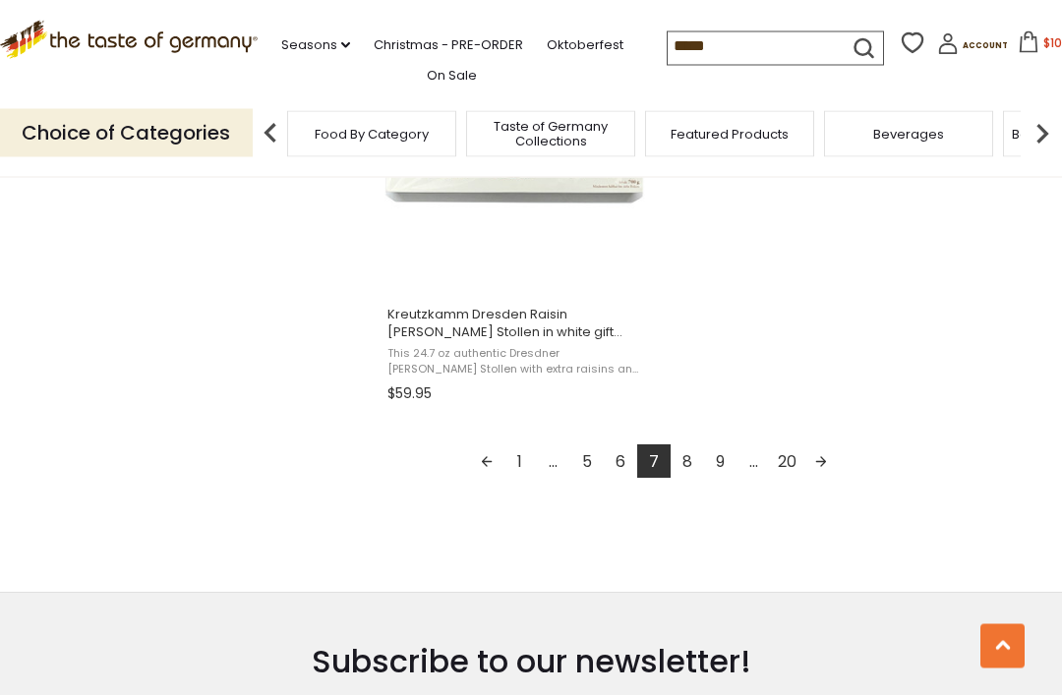
scroll to position [3524, 0]
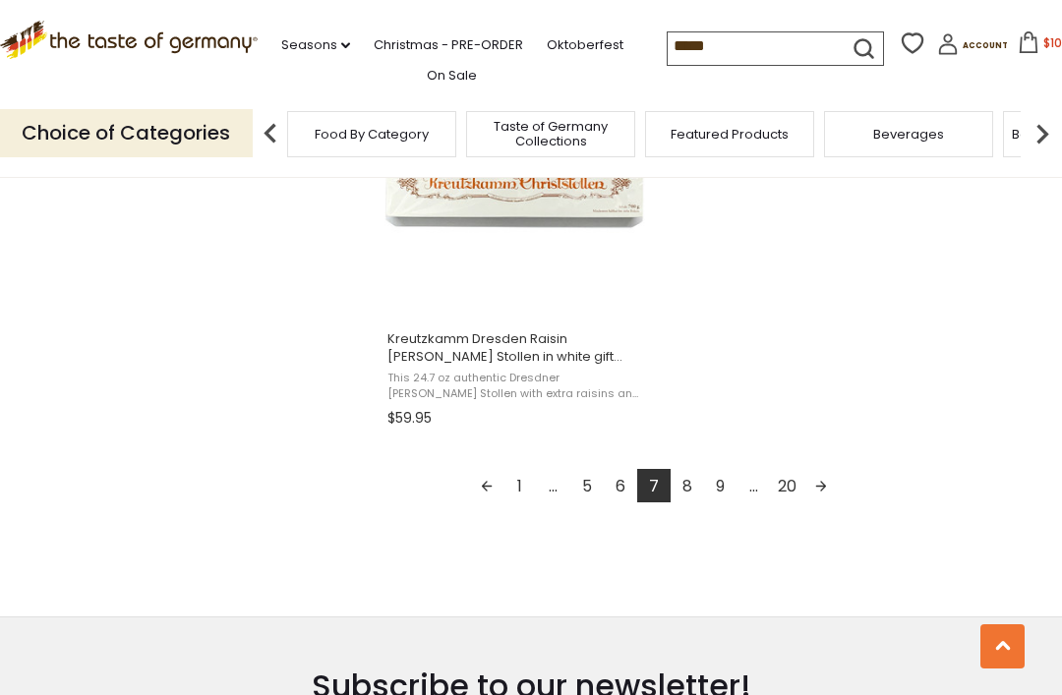
click at [681, 496] on link "8" at bounding box center [686, 485] width 33 height 33
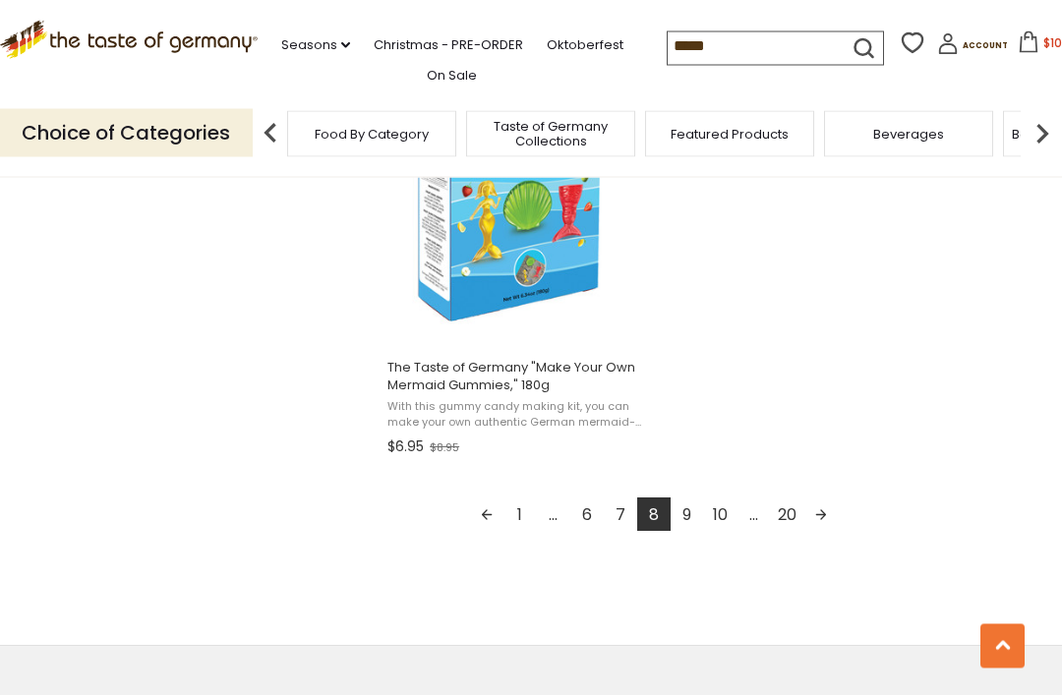
scroll to position [3497, 0]
click at [689, 518] on link "9" at bounding box center [686, 512] width 33 height 33
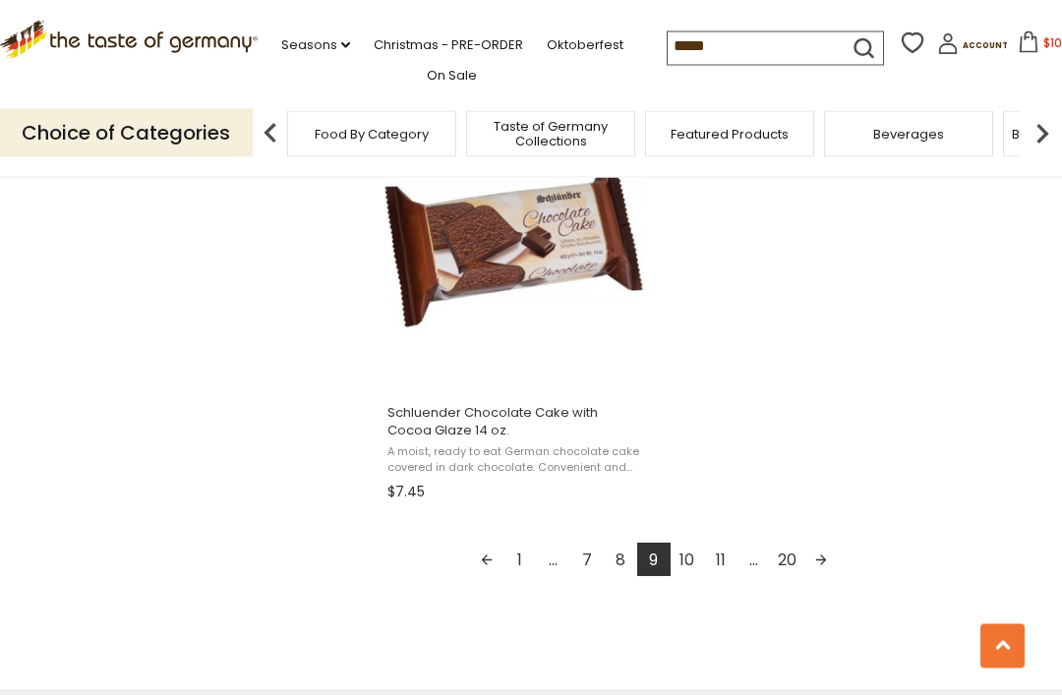
scroll to position [3447, 0]
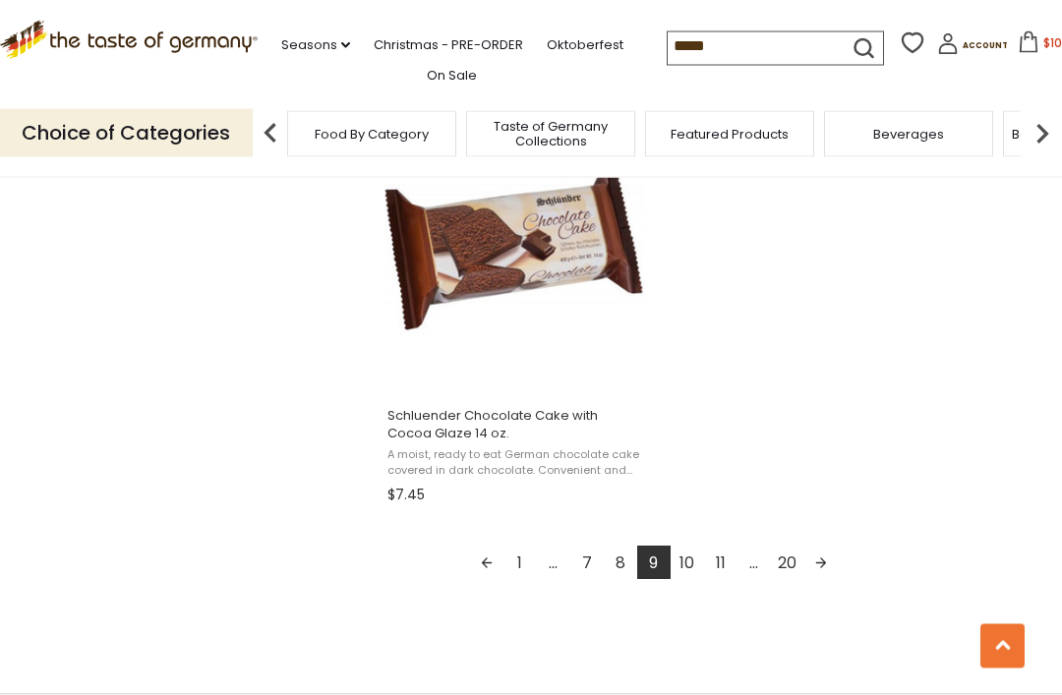
click at [693, 562] on link "10" at bounding box center [686, 563] width 33 height 33
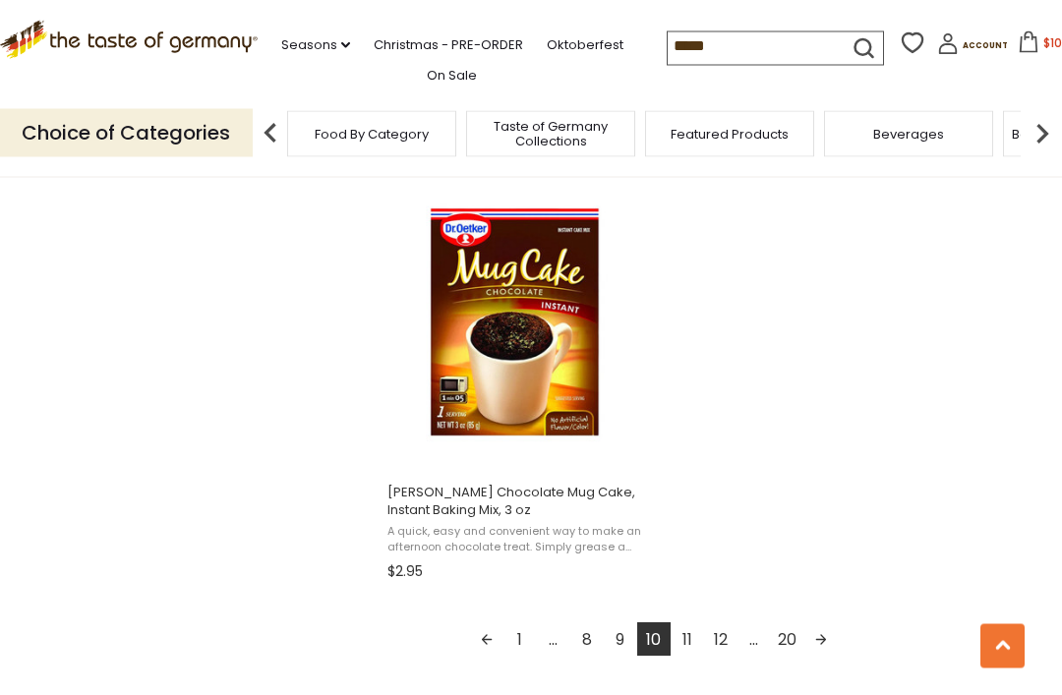
scroll to position [3371, 0]
click at [683, 642] on link "11" at bounding box center [686, 638] width 33 height 33
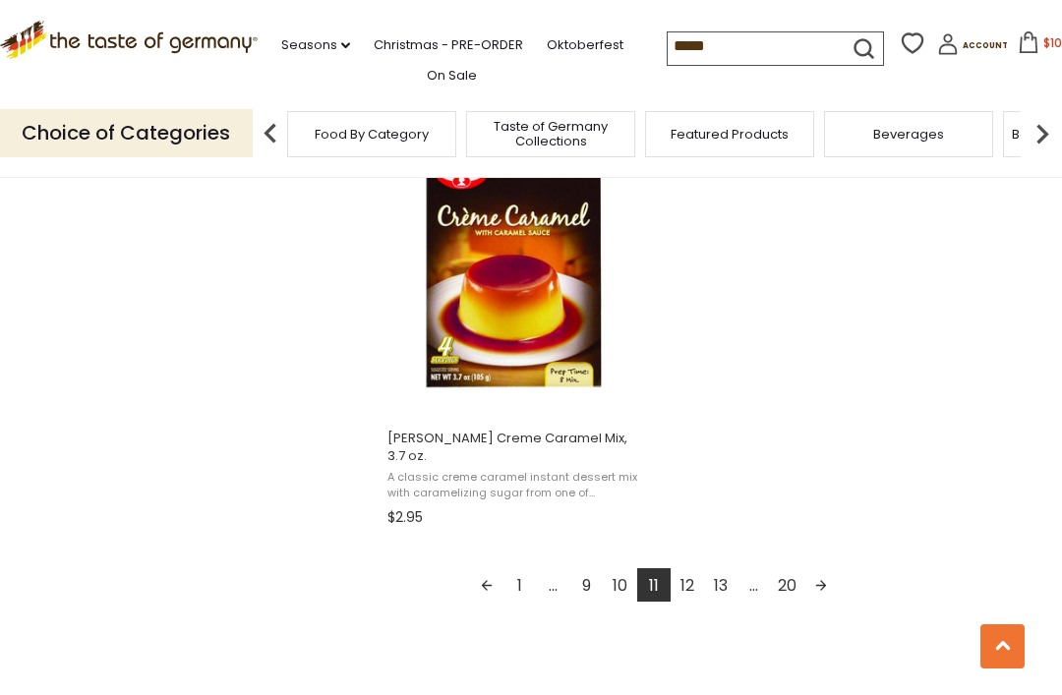
scroll to position [3426, 0]
click at [684, 574] on link "12" at bounding box center [686, 583] width 33 height 33
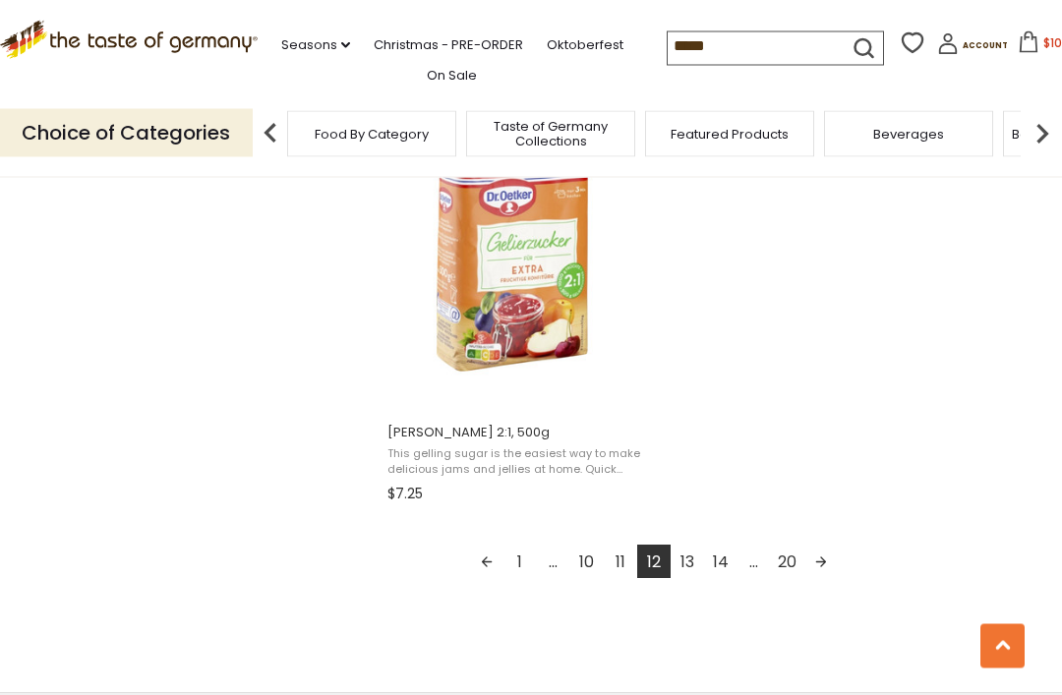
scroll to position [3417, 0]
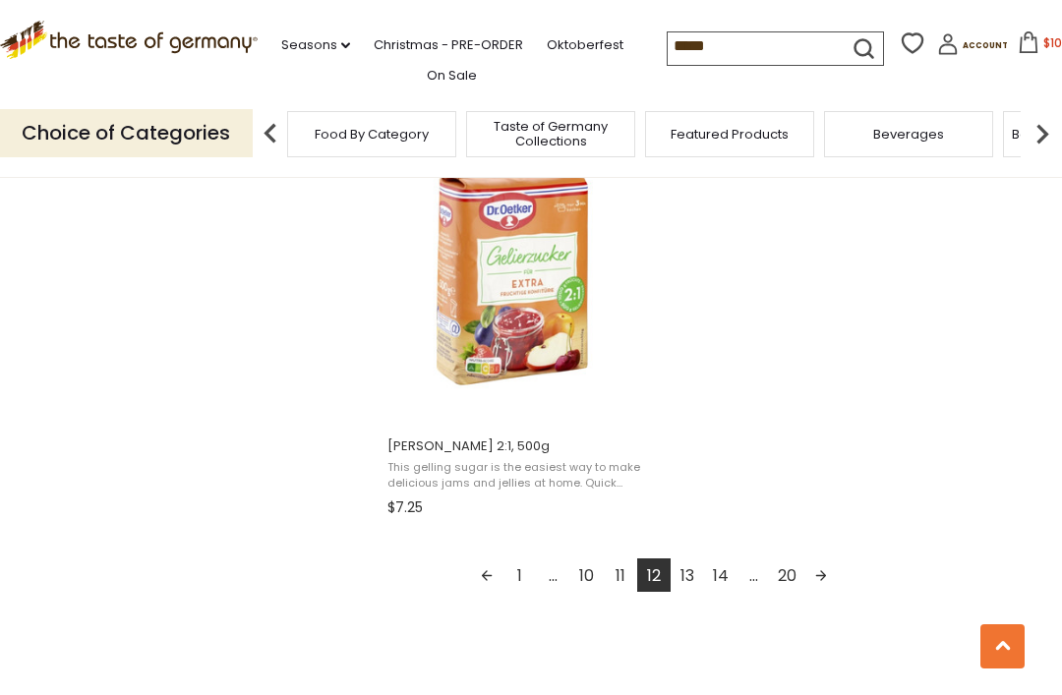
click at [691, 582] on link "13" at bounding box center [686, 574] width 33 height 33
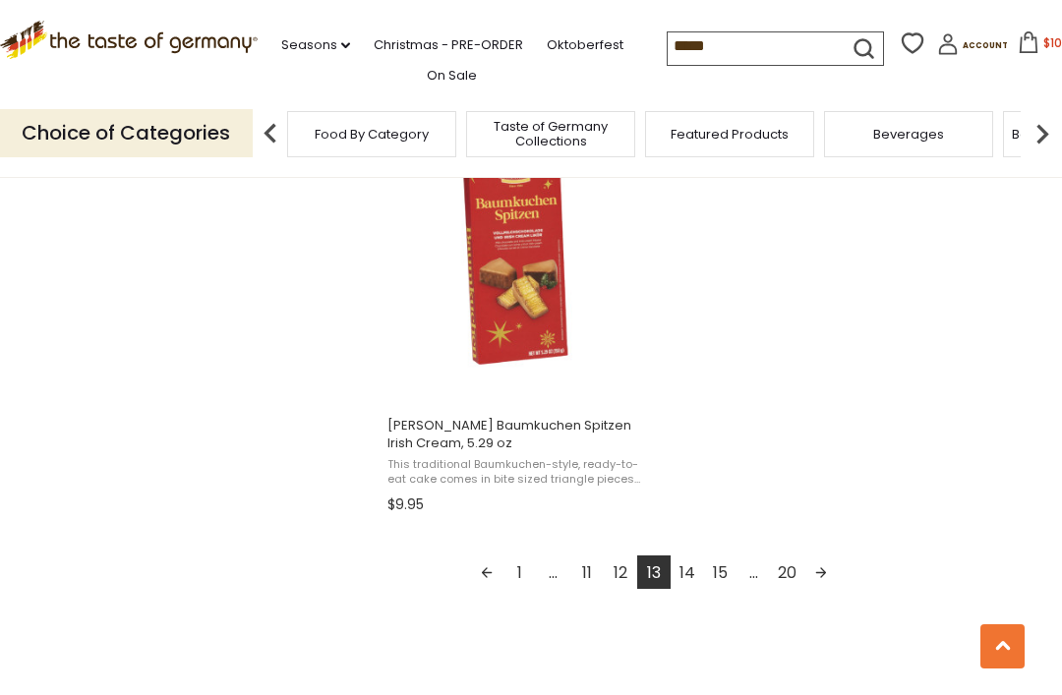
scroll to position [3387, 0]
click at [682, 583] on link "14" at bounding box center [686, 572] width 33 height 33
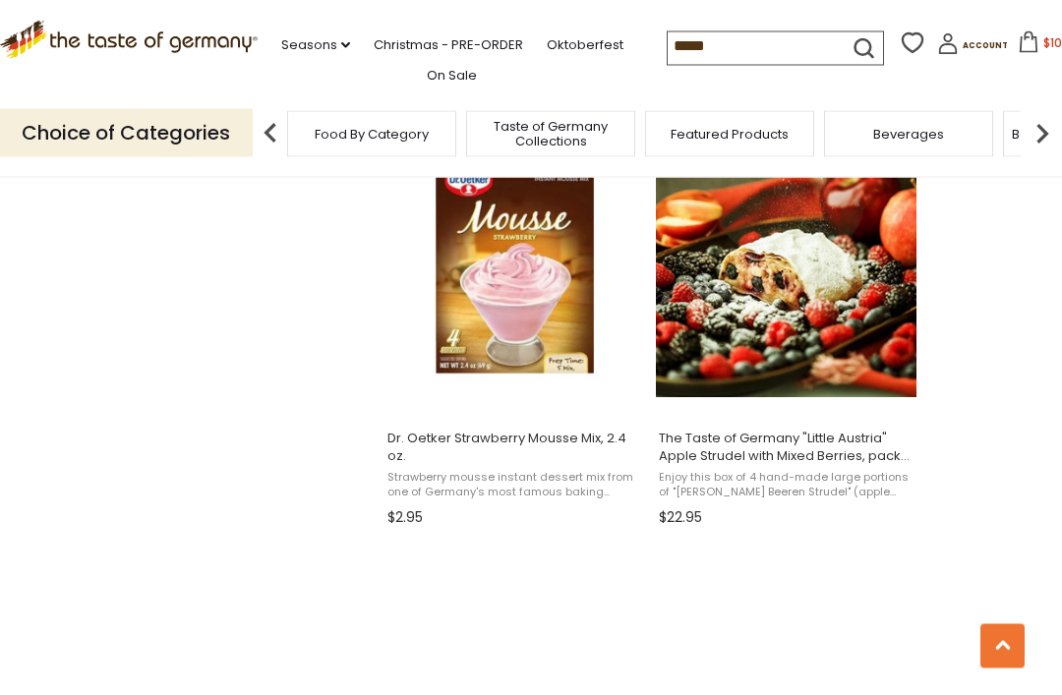
scroll to position [1710, 0]
click at [810, 460] on span "The Taste of Germany "Little Austria" Apple Strudel with Mixed Berries, pack of…" at bounding box center [786, 447] width 255 height 35
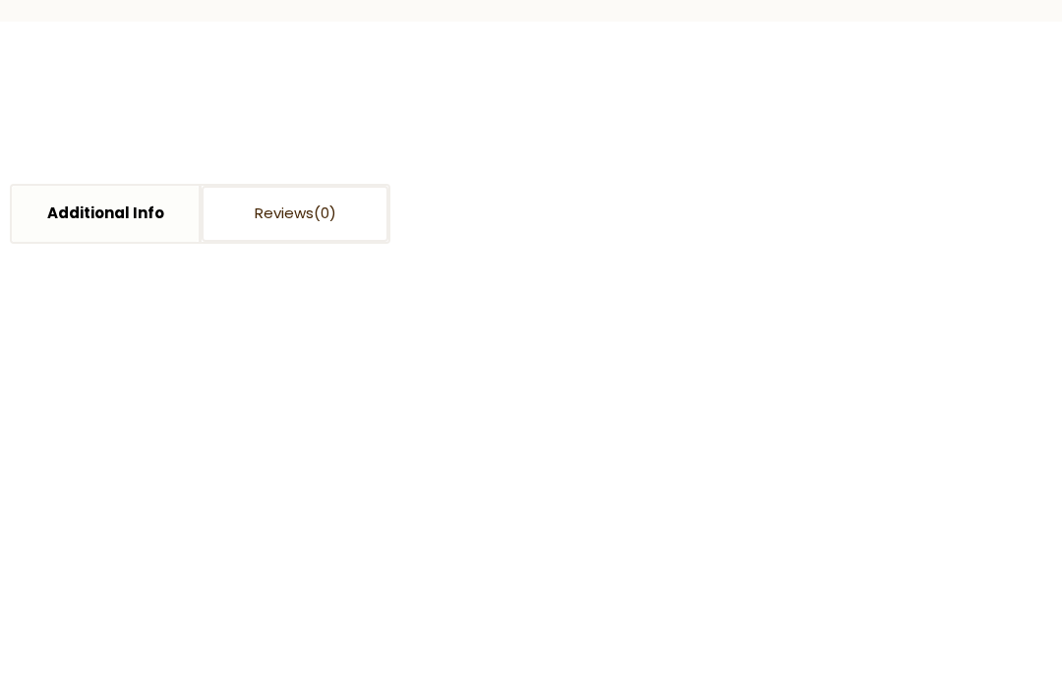
click at [656, 261] on span "Add to Cart" at bounding box center [636, 264] width 90 height 23
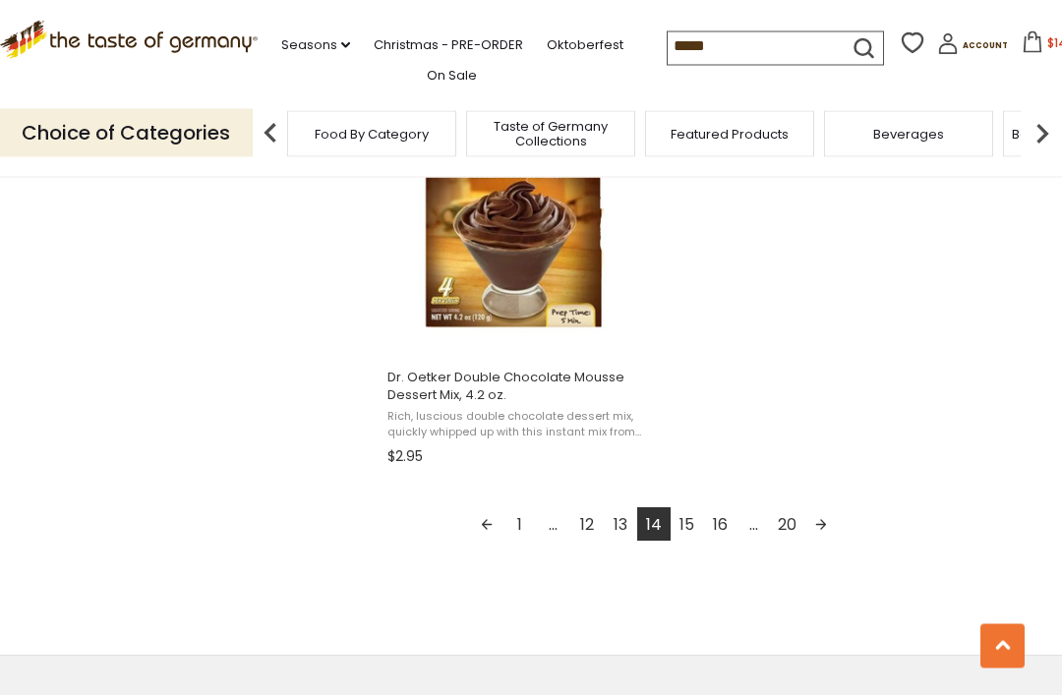
scroll to position [3486, 0]
click at [689, 518] on link "15" at bounding box center [686, 523] width 33 height 33
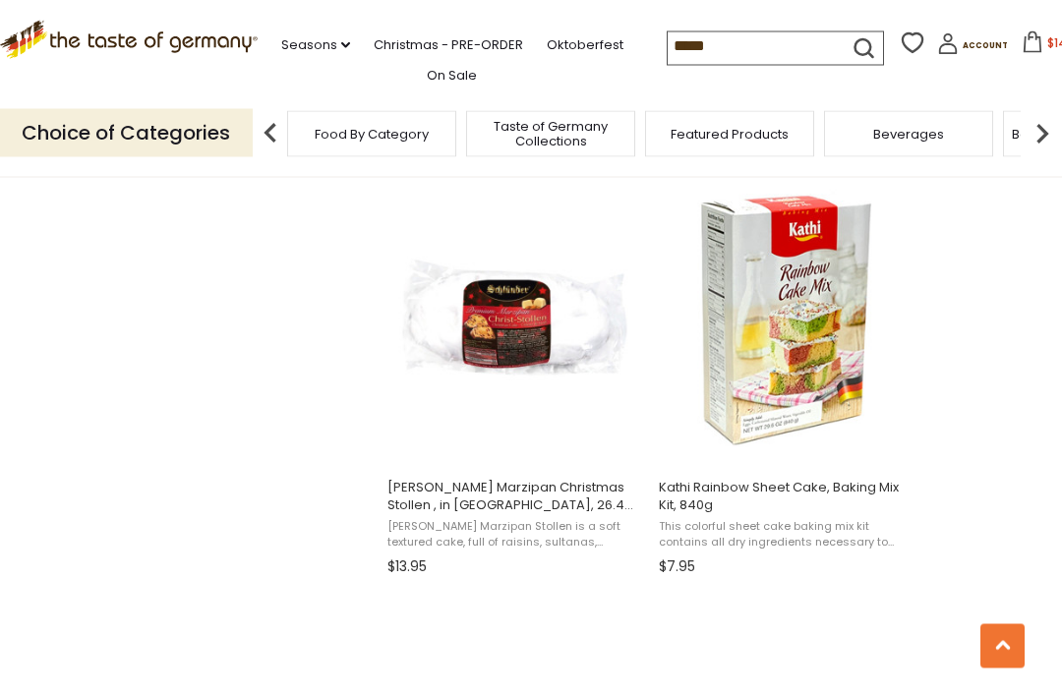
scroll to position [2089, 0]
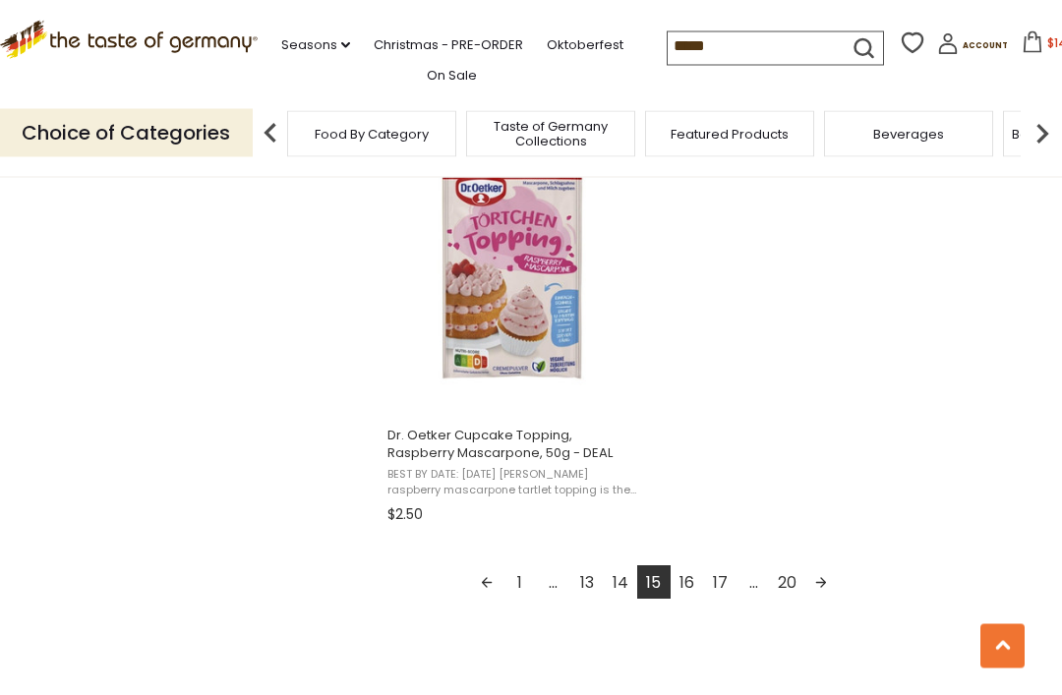
click at [685, 589] on link "16" at bounding box center [686, 582] width 33 height 33
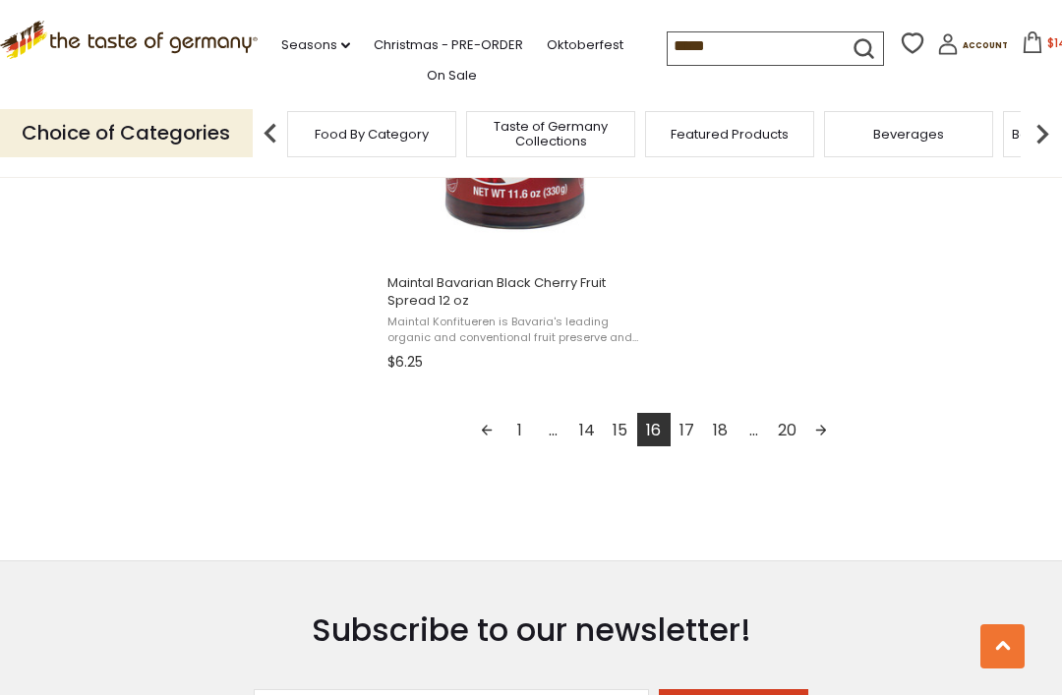
scroll to position [3548, 0]
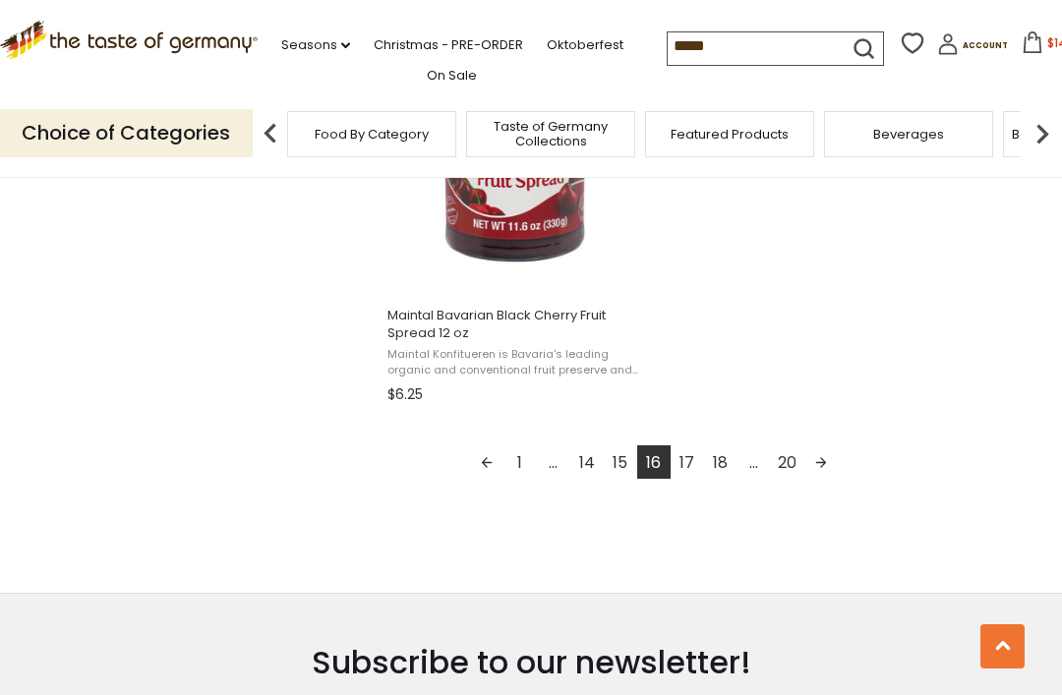
click at [687, 460] on link "17" at bounding box center [686, 461] width 33 height 33
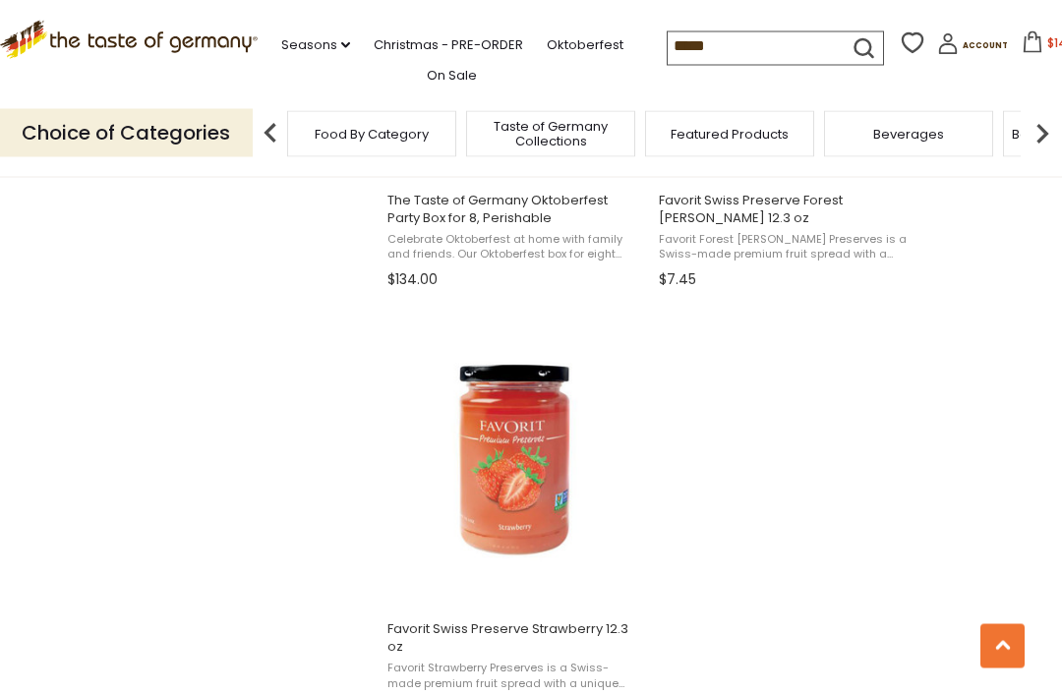
scroll to position [3333, 0]
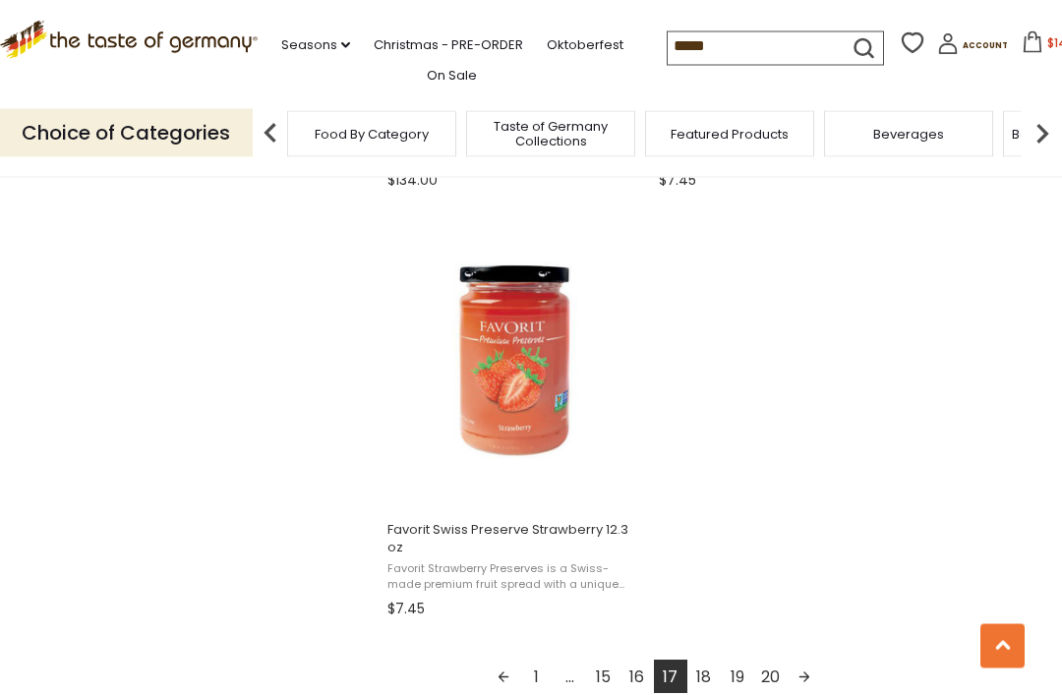
click at [696, 661] on link "18" at bounding box center [703, 677] width 33 height 33
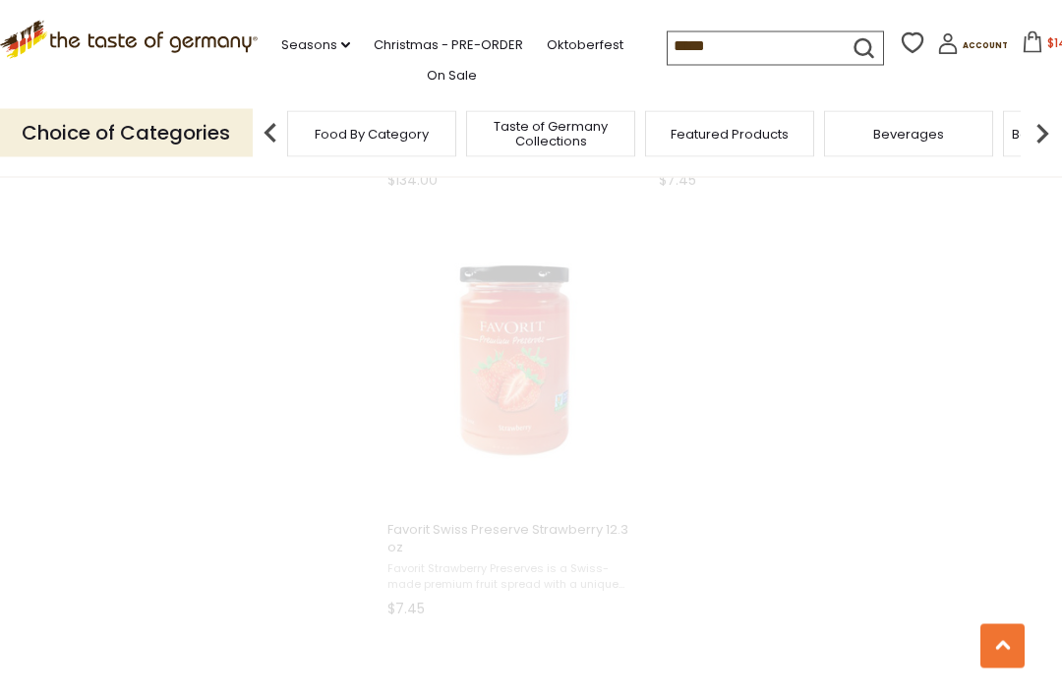
scroll to position [1431, 0]
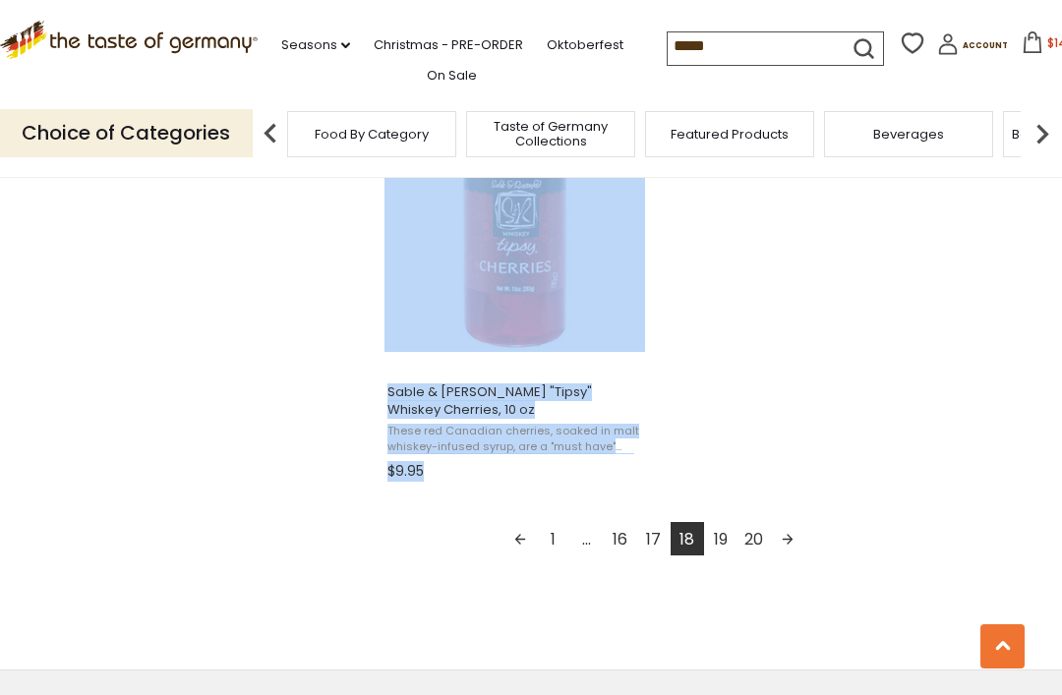
scroll to position [3452, 0]
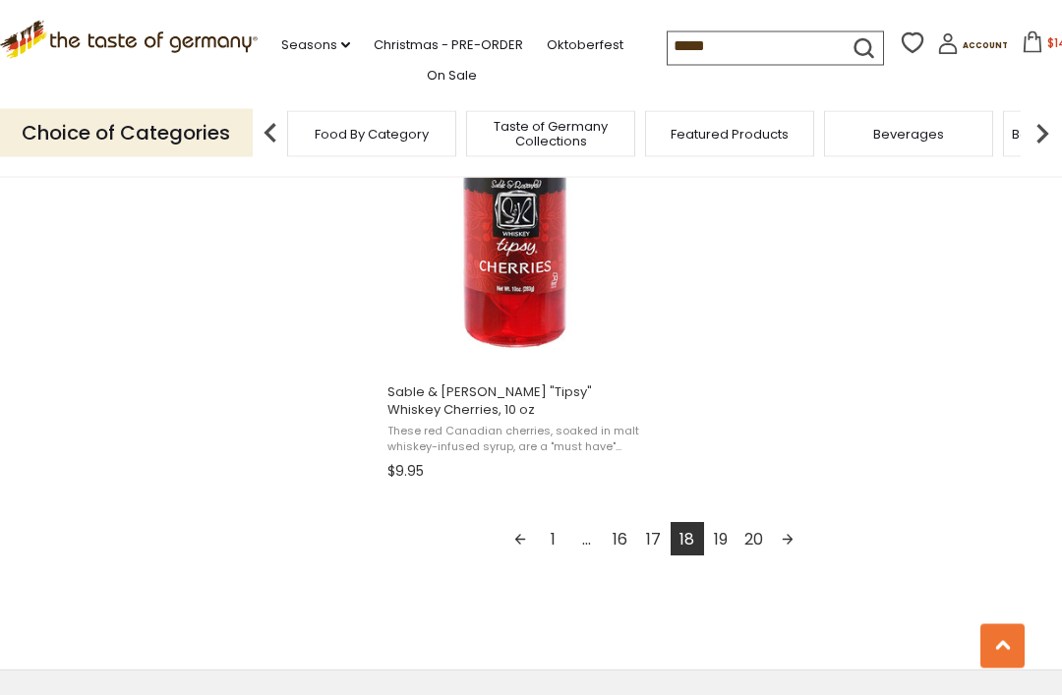
click at [721, 547] on link "19" at bounding box center [720, 539] width 33 height 33
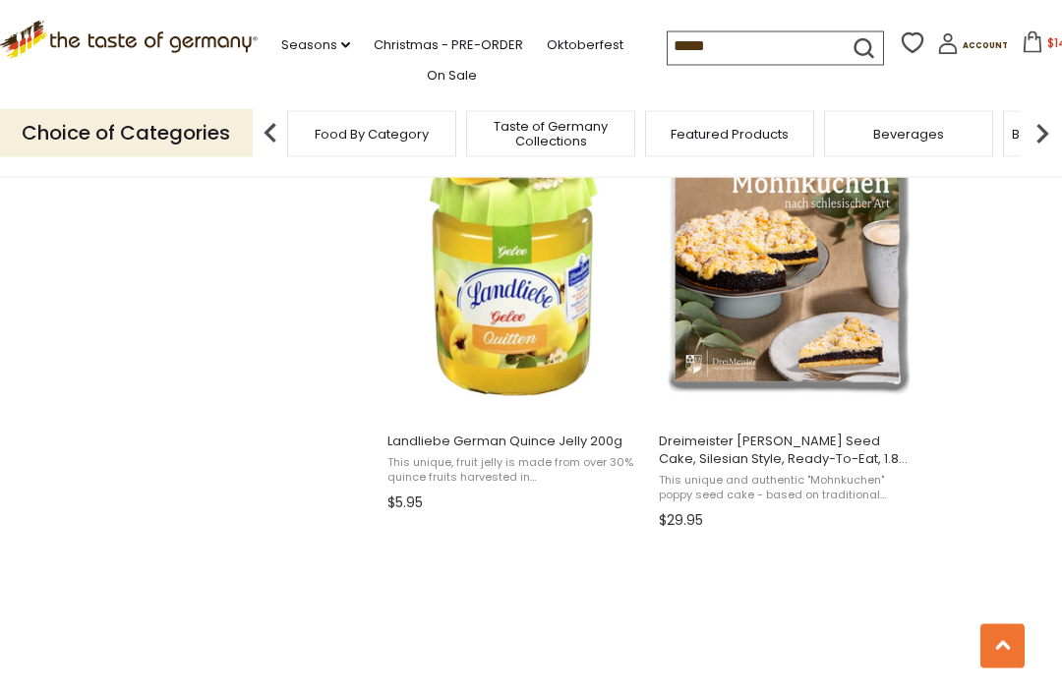
scroll to position [2993, 0]
click at [824, 463] on span "Dreimeister [PERSON_NAME] Seed Cake, Silesian Style, Ready-To-Eat, 1.8 lbs." at bounding box center [786, 450] width 255 height 35
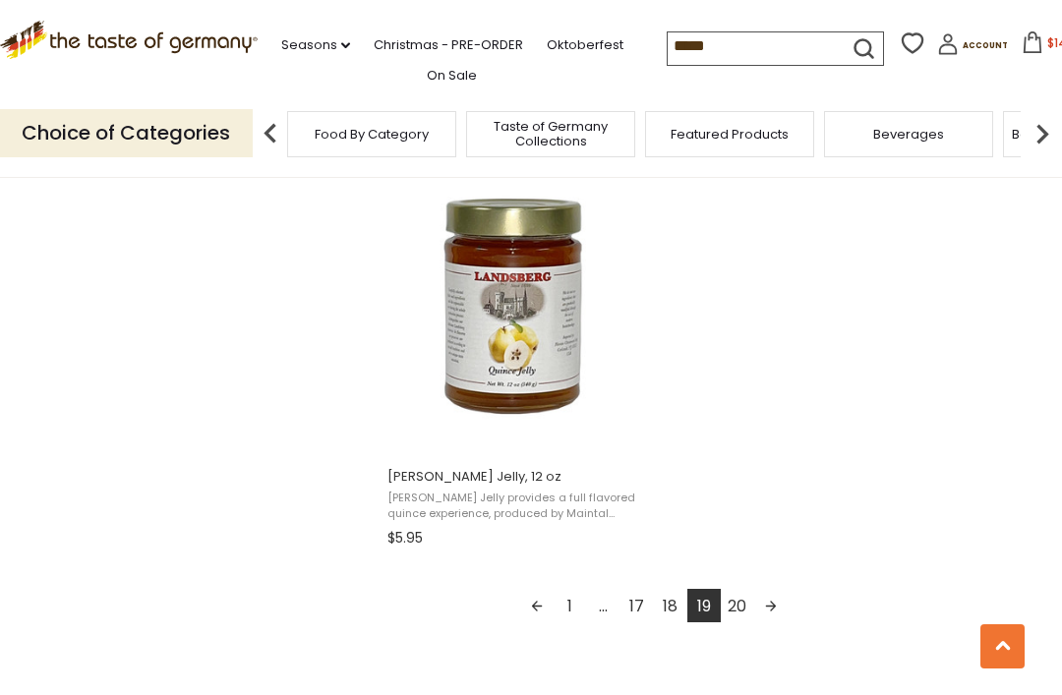
scroll to position [3409, 0]
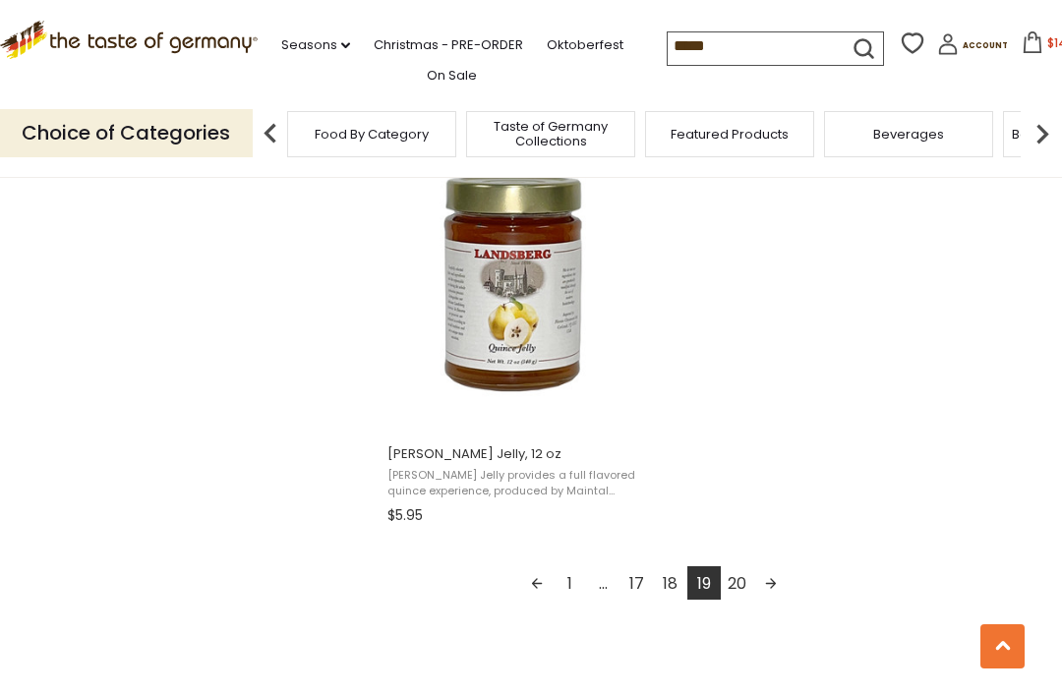
click at [732, 592] on link "20" at bounding box center [737, 582] width 33 height 33
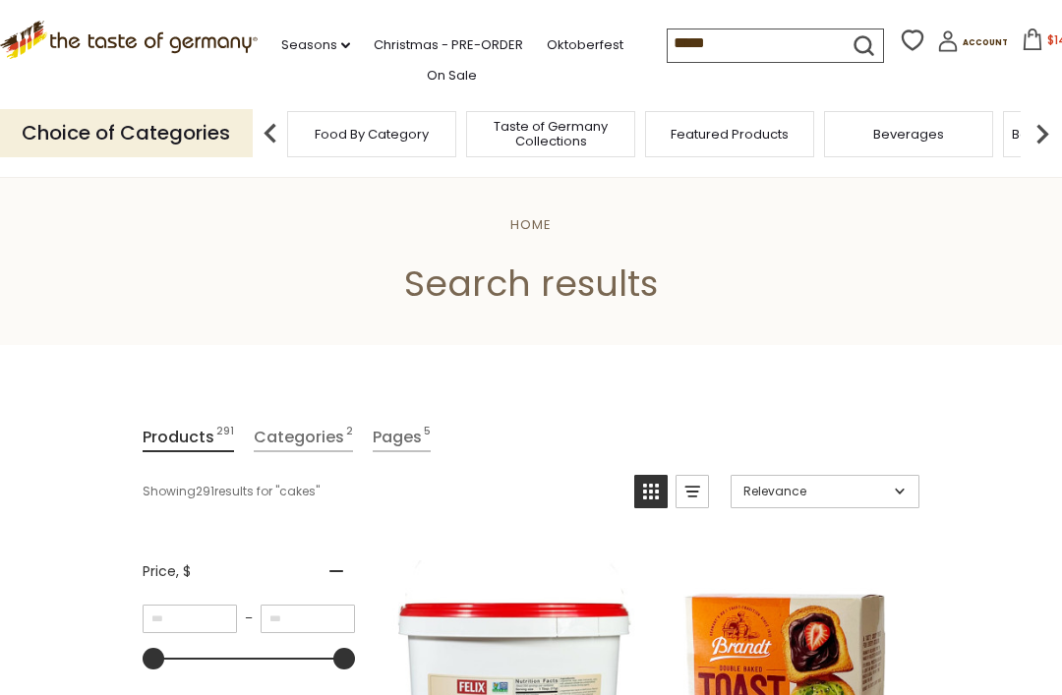
click at [962, 38] on span "Account" at bounding box center [984, 42] width 45 height 11
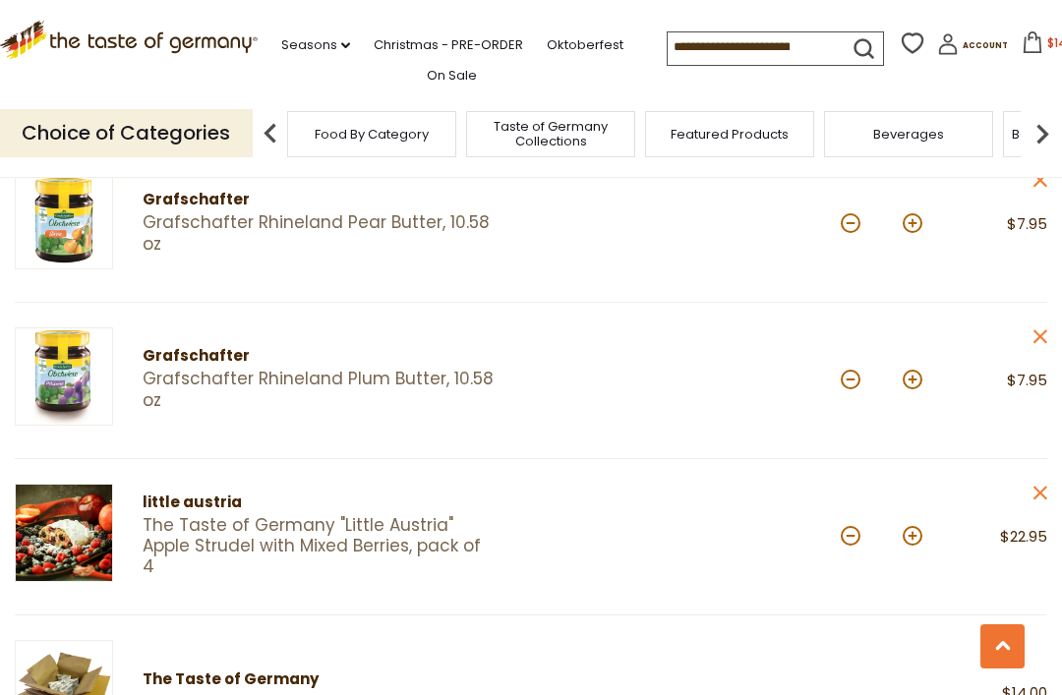
scroll to position [1119, 0]
